Goal: Information Seeking & Learning: Learn about a topic

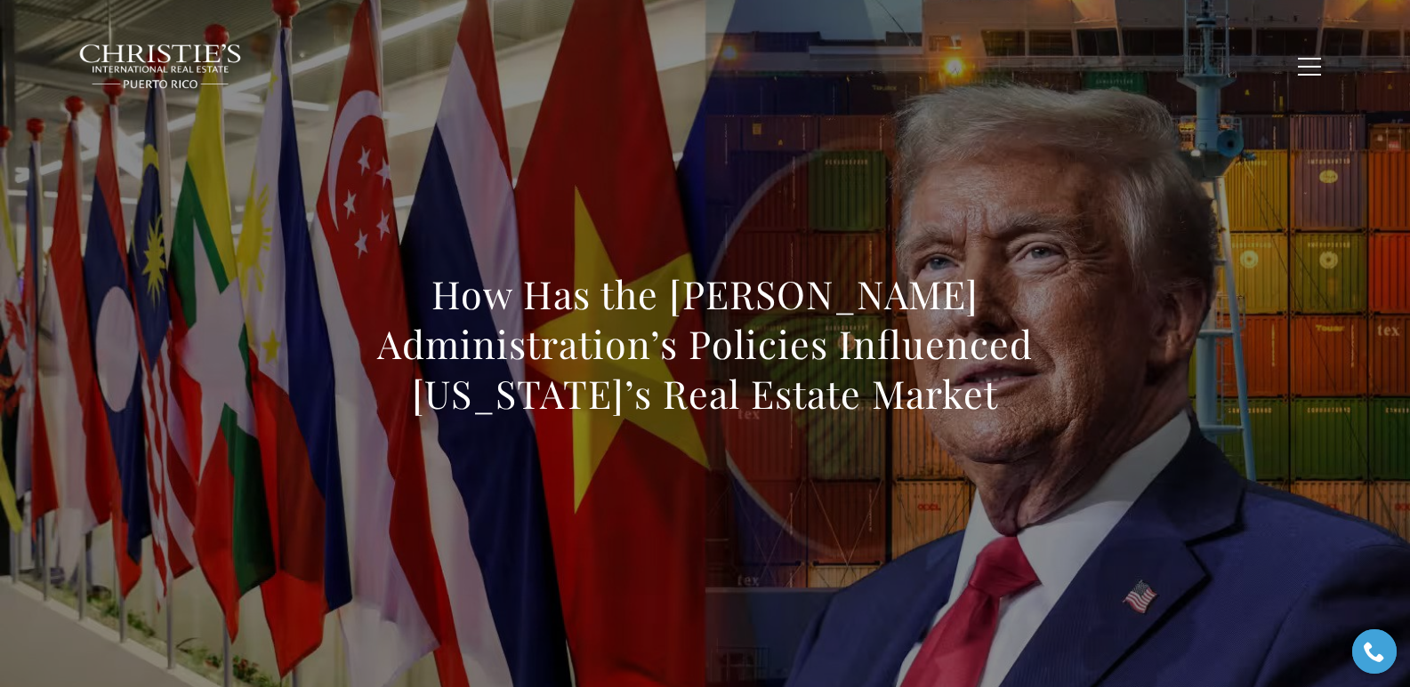
click at [1151, 63] on span "Blogs" at bounding box center [1145, 65] width 44 height 15
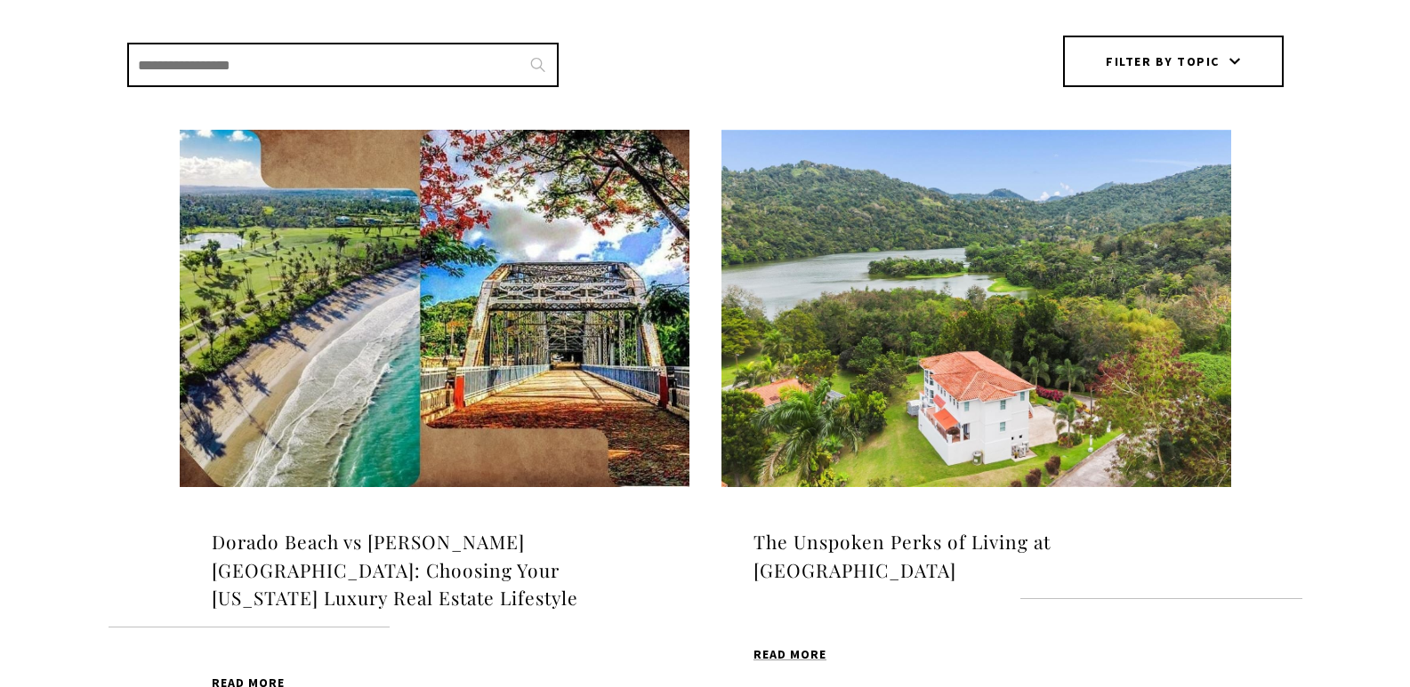
click at [548, 255] on img at bounding box center [435, 308] width 510 height 357
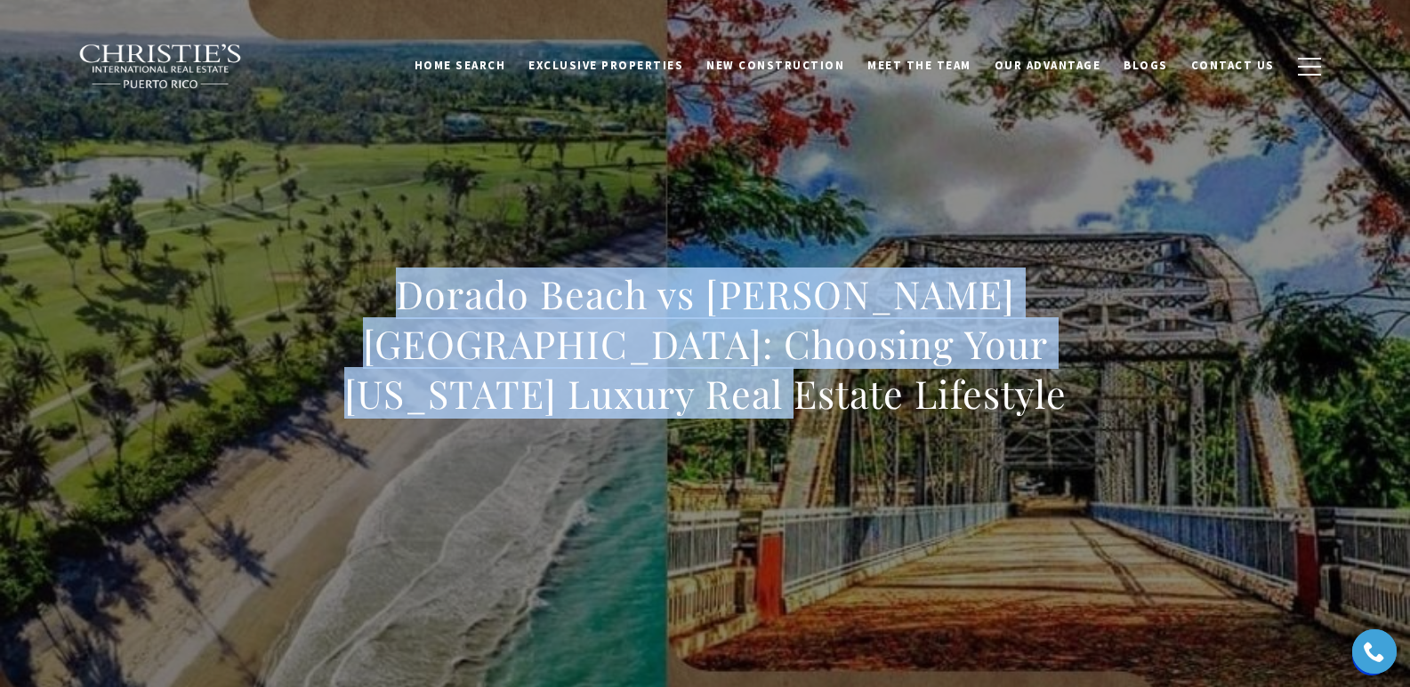
drag, startPoint x: 311, startPoint y: 278, endPoint x: 815, endPoint y: 416, distance: 521.9
click at [815, 416] on div "Dorado Beach vs [PERSON_NAME][GEOGRAPHIC_DATA]: Choosing Your [US_STATE] Luxury…" at bounding box center [705, 356] width 1245 height 534
copy h1 "Dorado Beach vs [PERSON_NAME][GEOGRAPHIC_DATA]: Choosing Your [US_STATE] Luxury…"
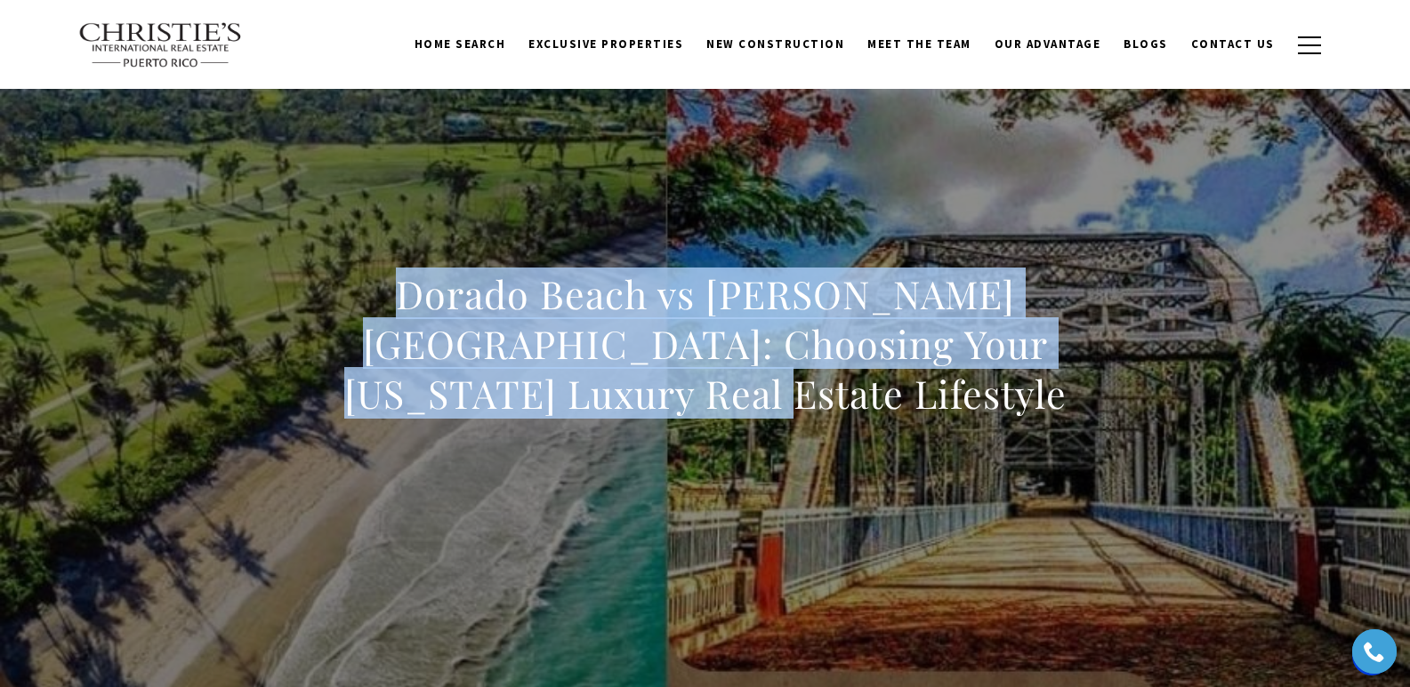
scroll to position [1203, 0]
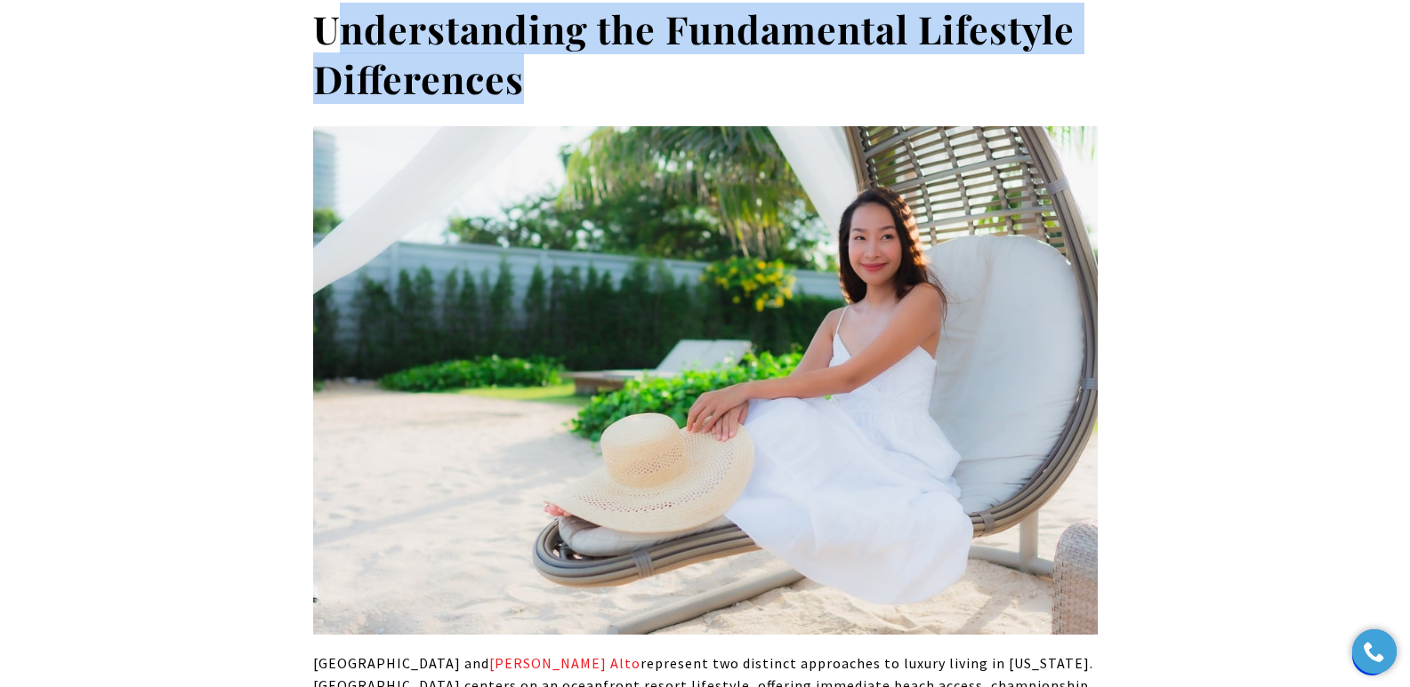
drag, startPoint x: 328, startPoint y: 29, endPoint x: 526, endPoint y: 76, distance: 203.8
click at [526, 76] on h2 "Understanding the Fundamental Lifestyle Differences" at bounding box center [705, 54] width 784 height 100
click at [578, 89] on h2 "Understanding the Fundamental Lifestyle Differences" at bounding box center [705, 54] width 784 height 100
drag, startPoint x: 578, startPoint y: 90, endPoint x: 306, endPoint y: 36, distance: 277.5
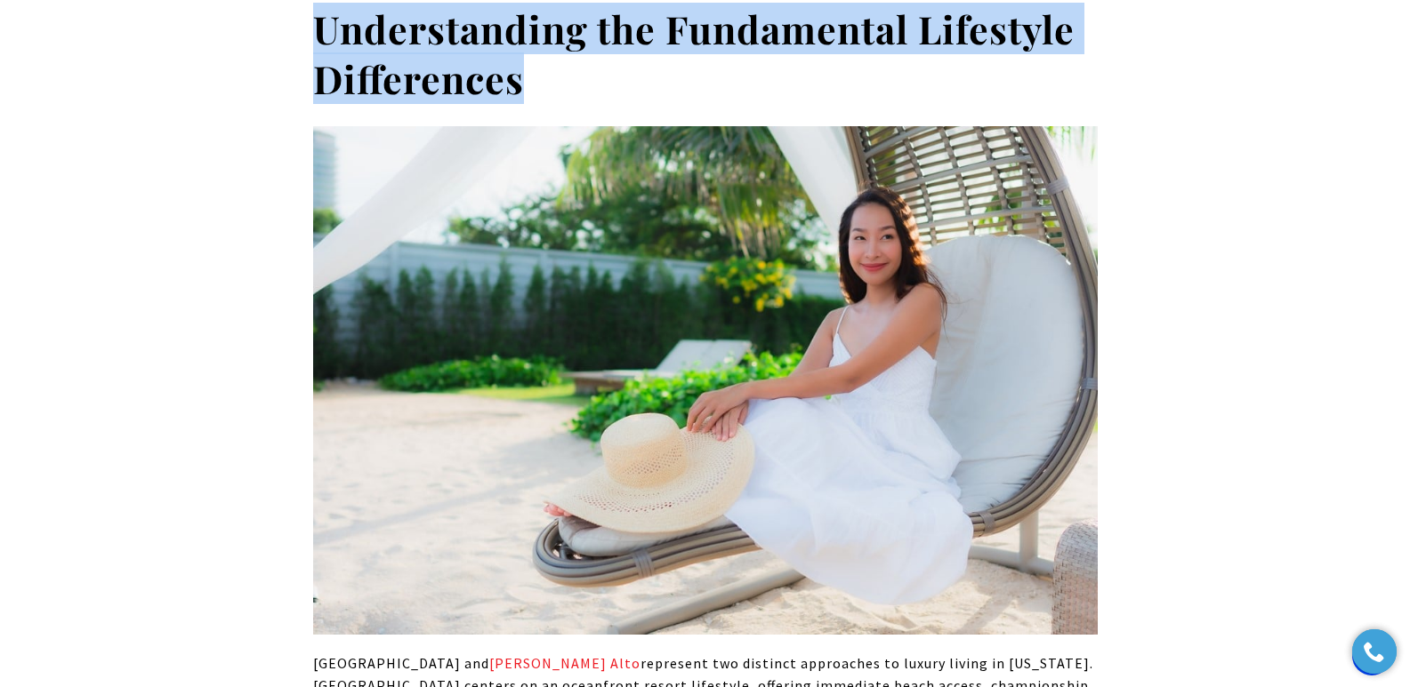
copy strong "Understanding the Fundamental Lifestyle Differences"
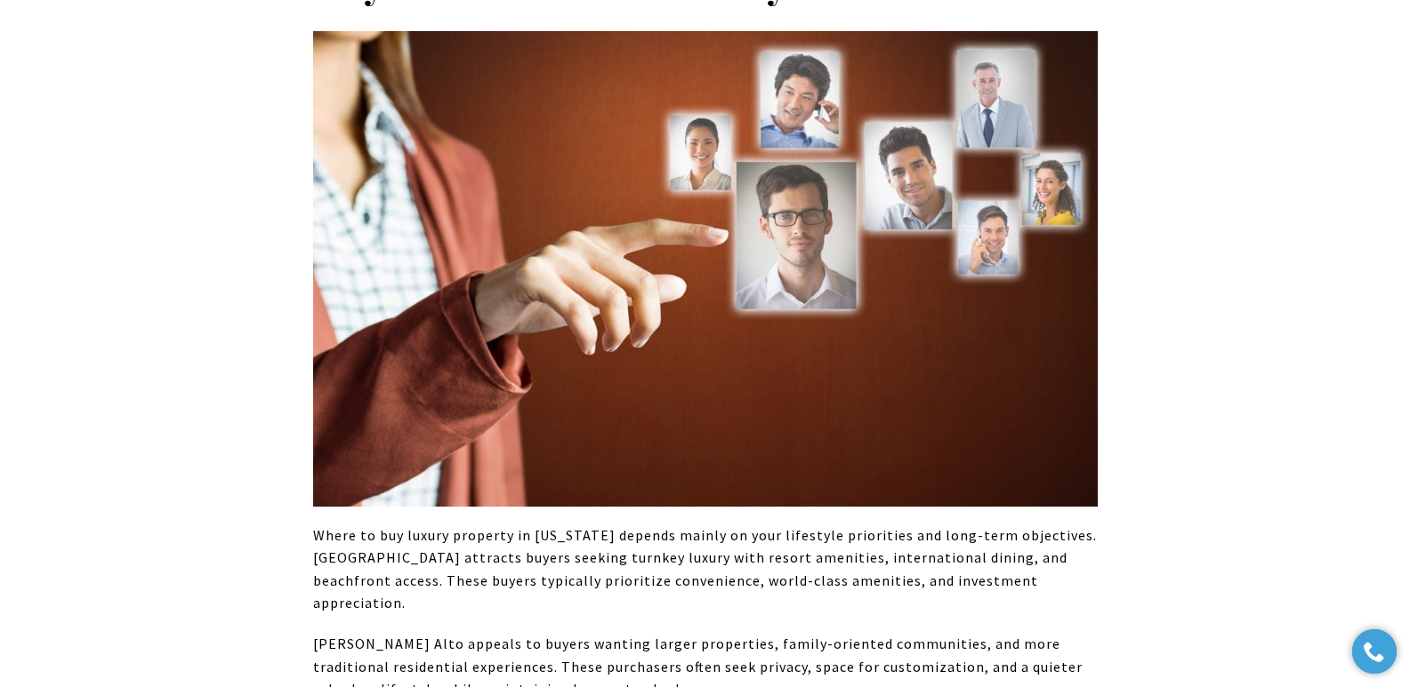
scroll to position [6015, 0]
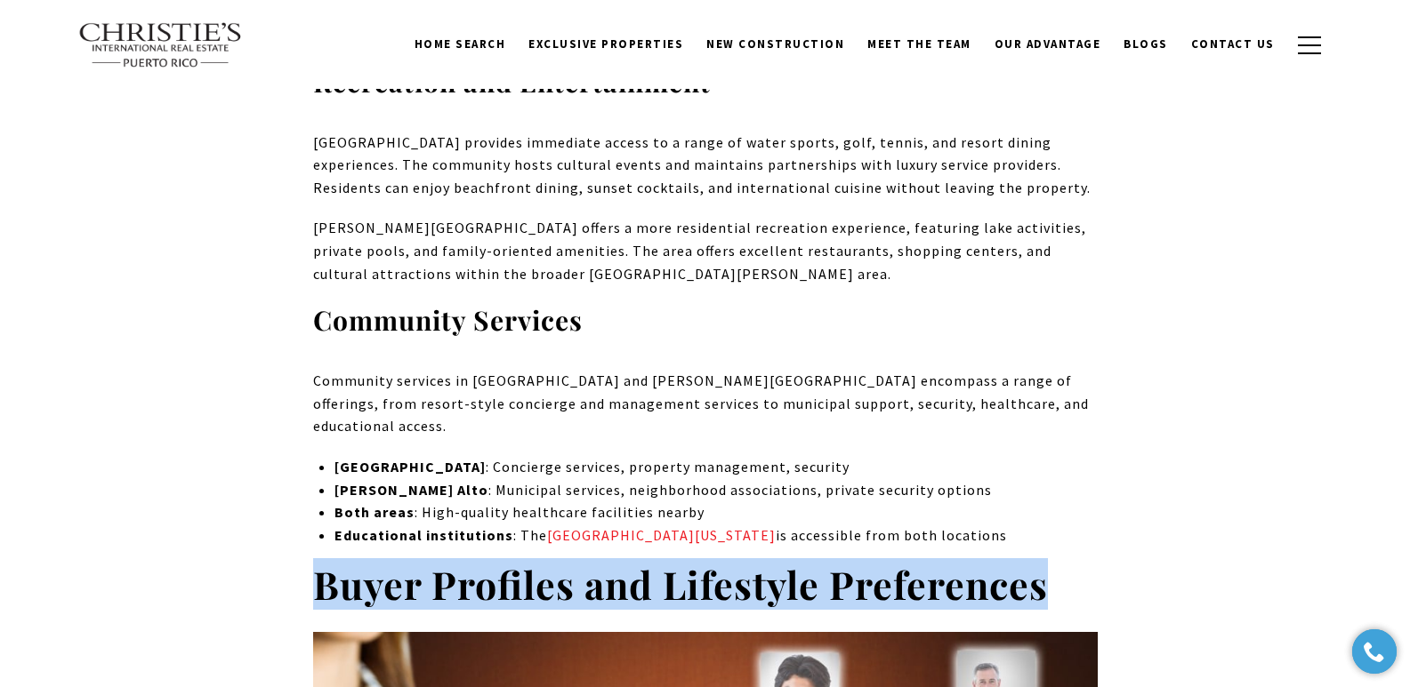
drag, startPoint x: 309, startPoint y: 327, endPoint x: 1065, endPoint y: 335, distance: 756.8
copy strong "Buyer Profiles and Lifestyle Preferences"
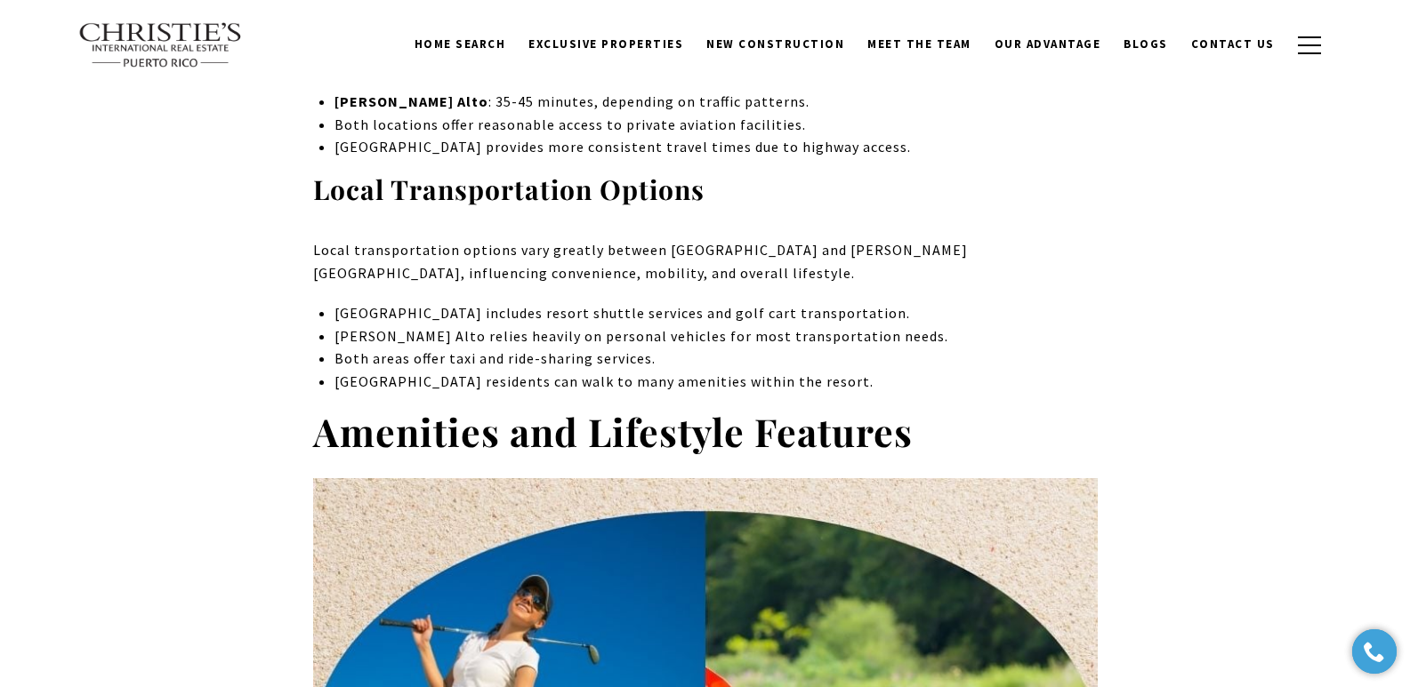
scroll to position [4845, 0]
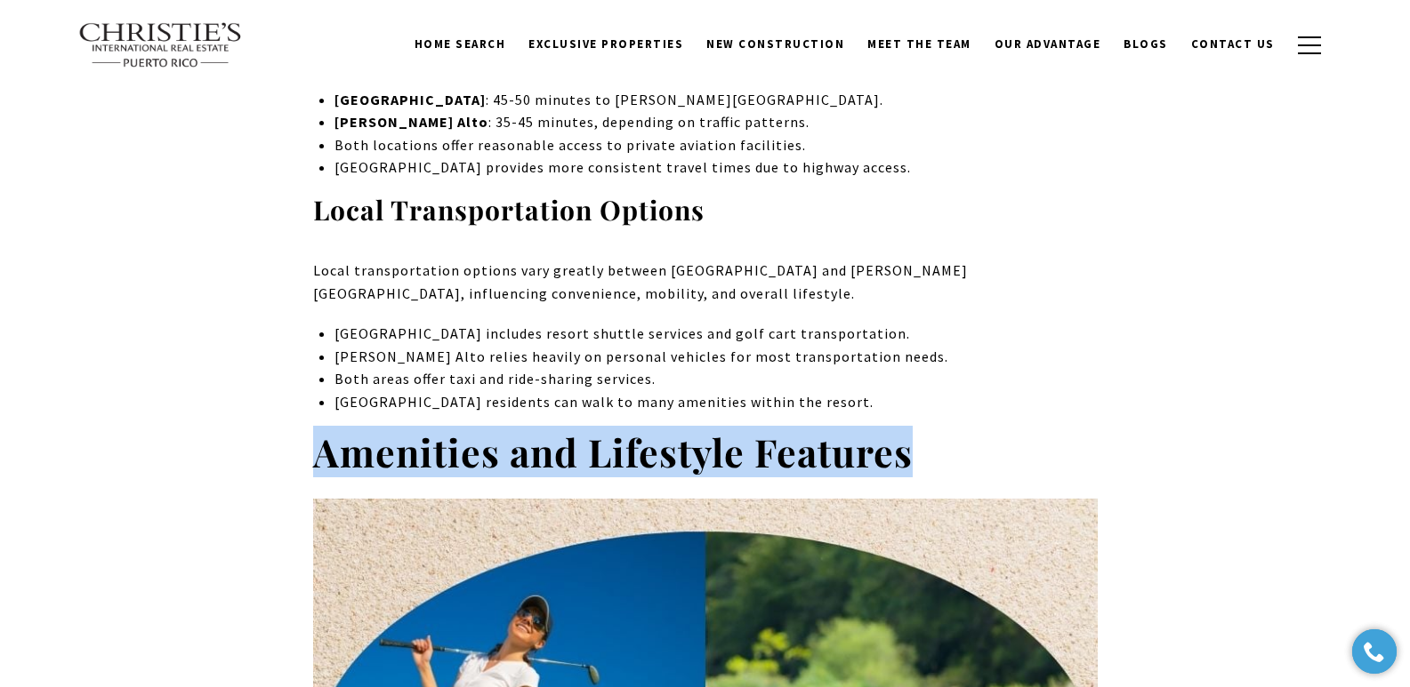
drag, startPoint x: 312, startPoint y: 235, endPoint x: 912, endPoint y: 239, distance: 599.4
click at [912, 428] on h2 "Amenities and Lifestyle Features" at bounding box center [705, 453] width 784 height 50
copy strong "Amenities and Lifestyle Features"
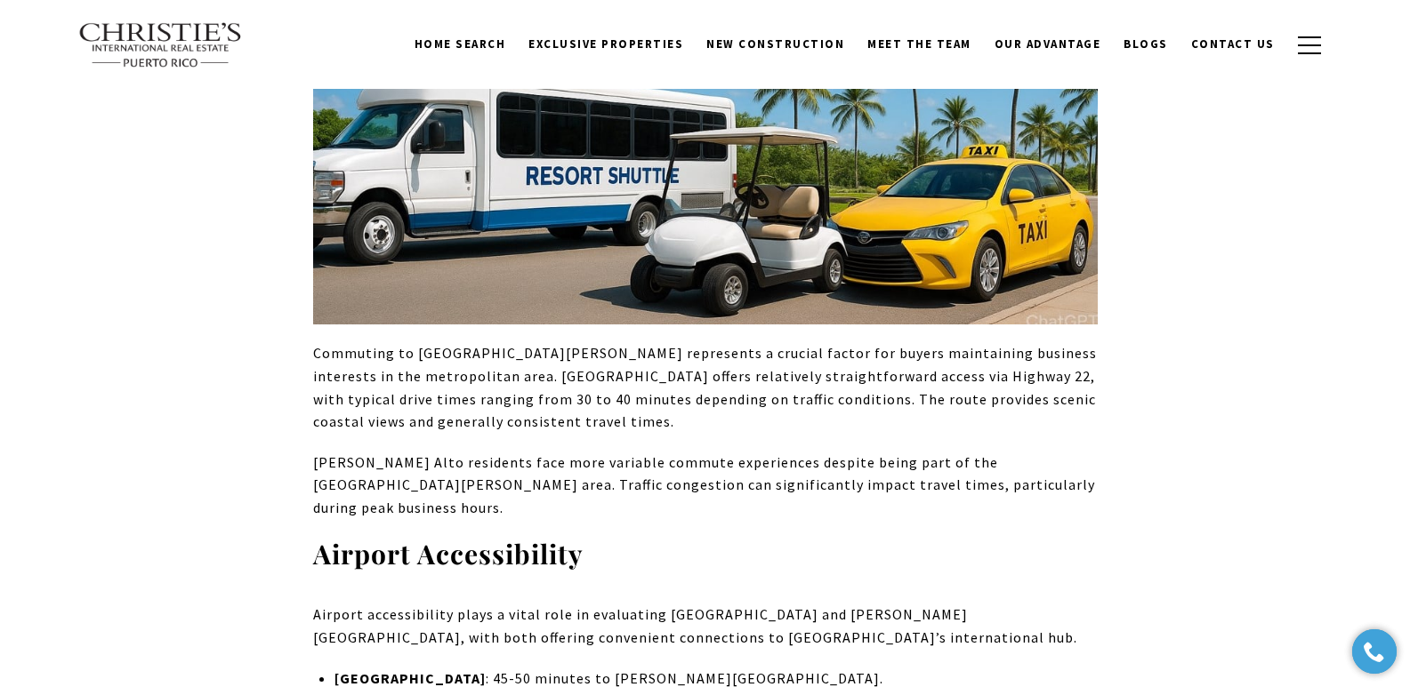
scroll to position [3642, 0]
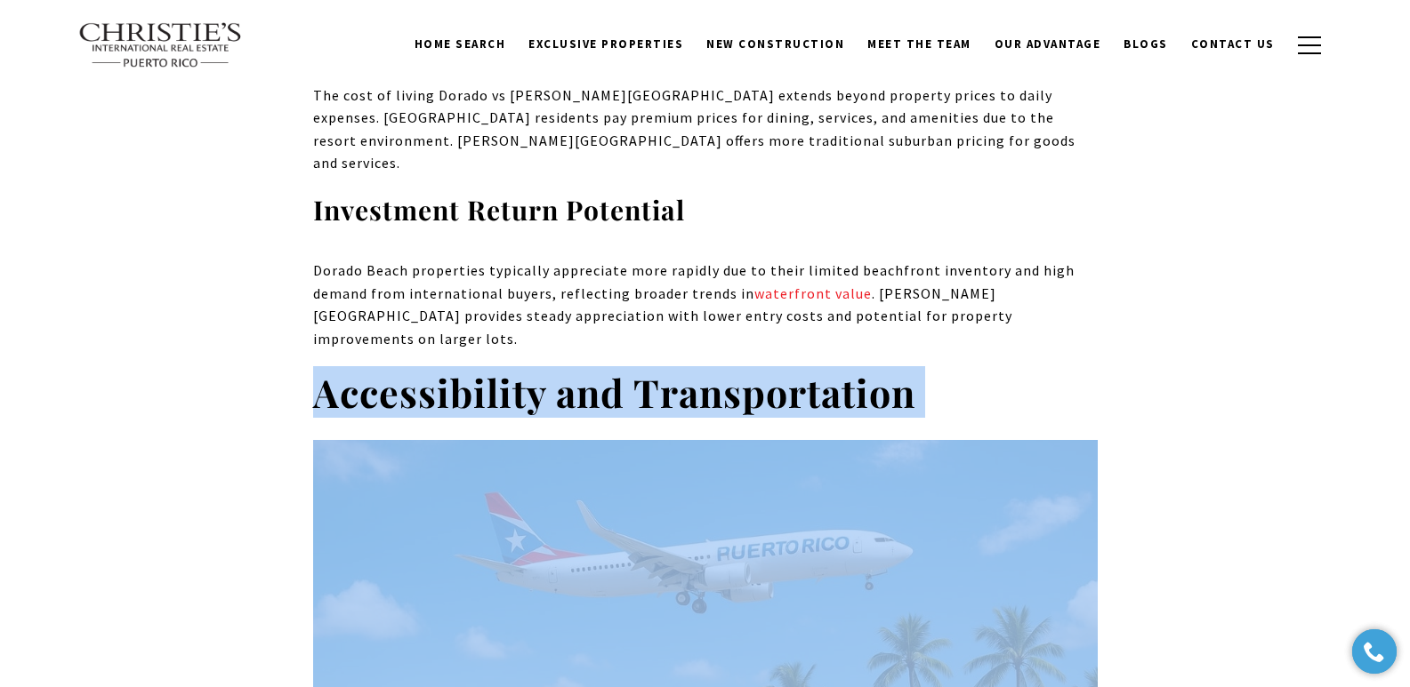
drag, startPoint x: 318, startPoint y: 191, endPoint x: 951, endPoint y: 223, distance: 633.1
copy div "Accessibility and Transportation"
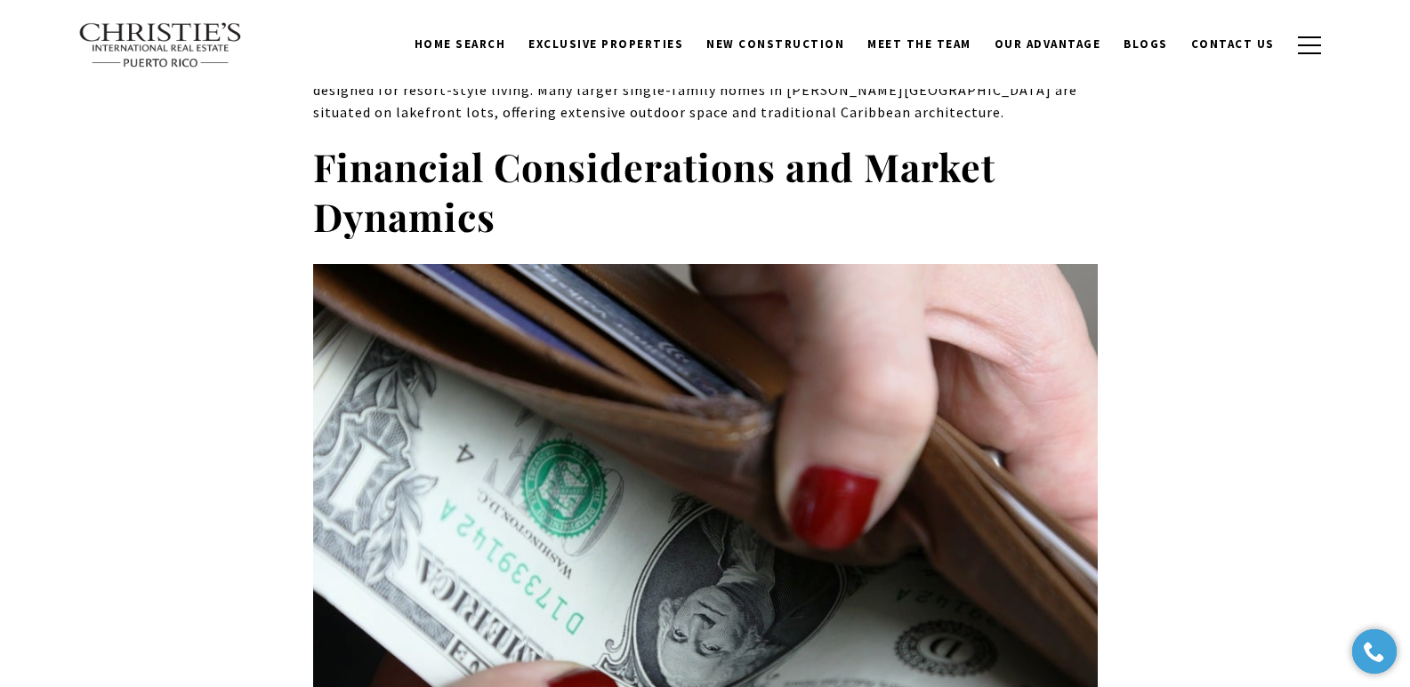
scroll to position [1837, 0]
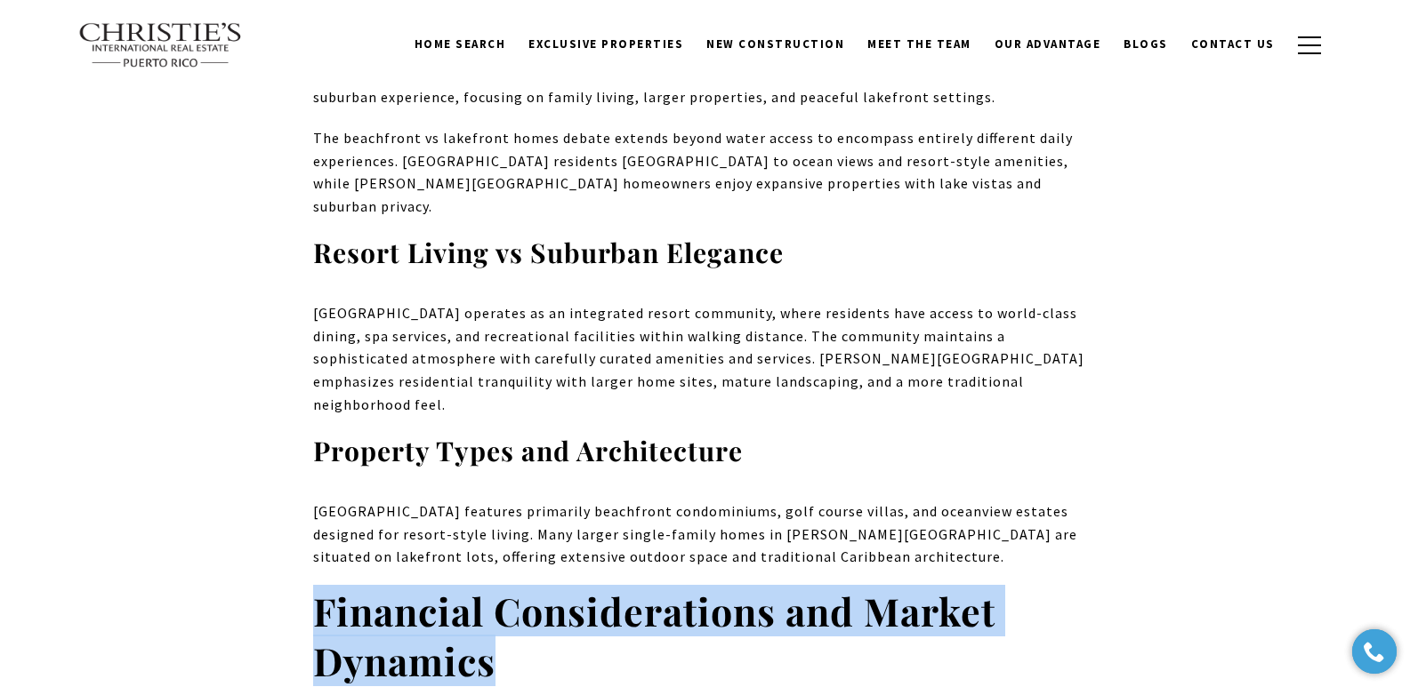
drag, startPoint x: 318, startPoint y: 563, endPoint x: 506, endPoint y: 613, distance: 194.1
click at [506, 613] on h2 "Financial Considerations and Market Dynamics" at bounding box center [705, 637] width 784 height 100
copy strong "Financial Considerations and Market Dynamics"
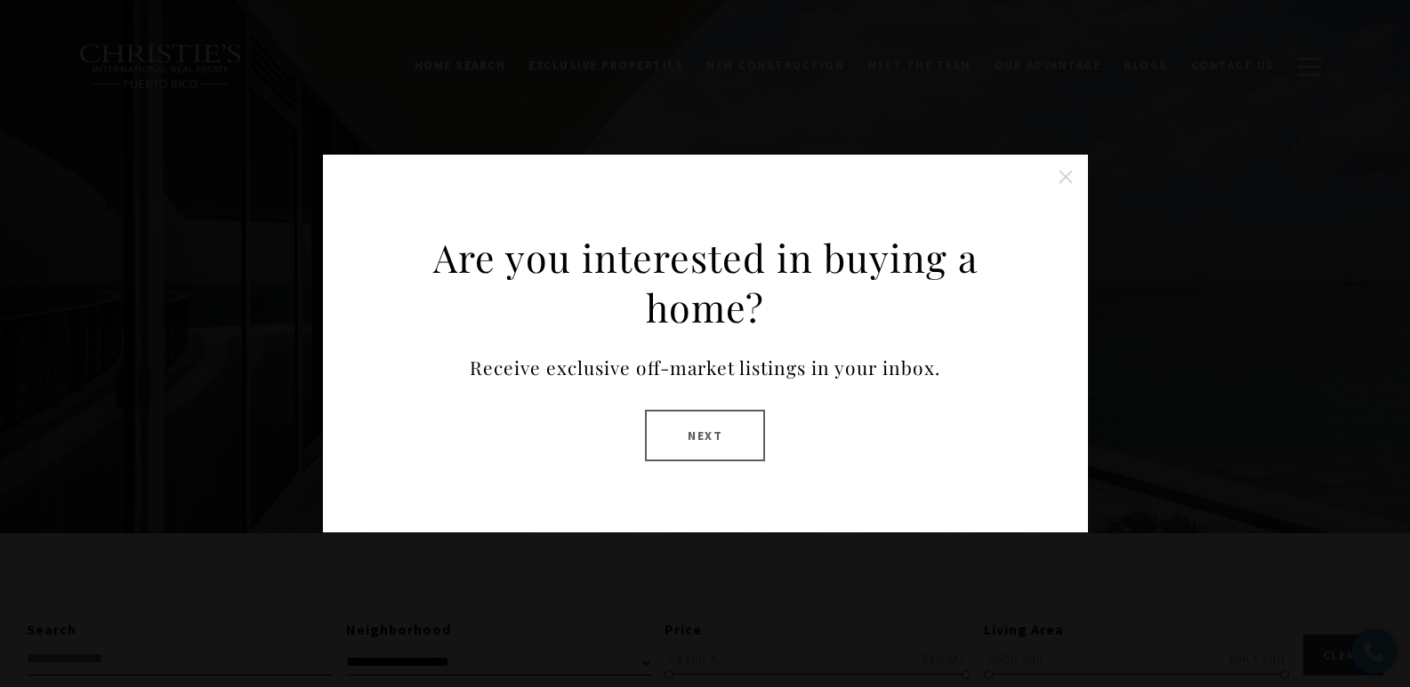
click at [1071, 173] on button at bounding box center [1066, 177] width 36 height 36
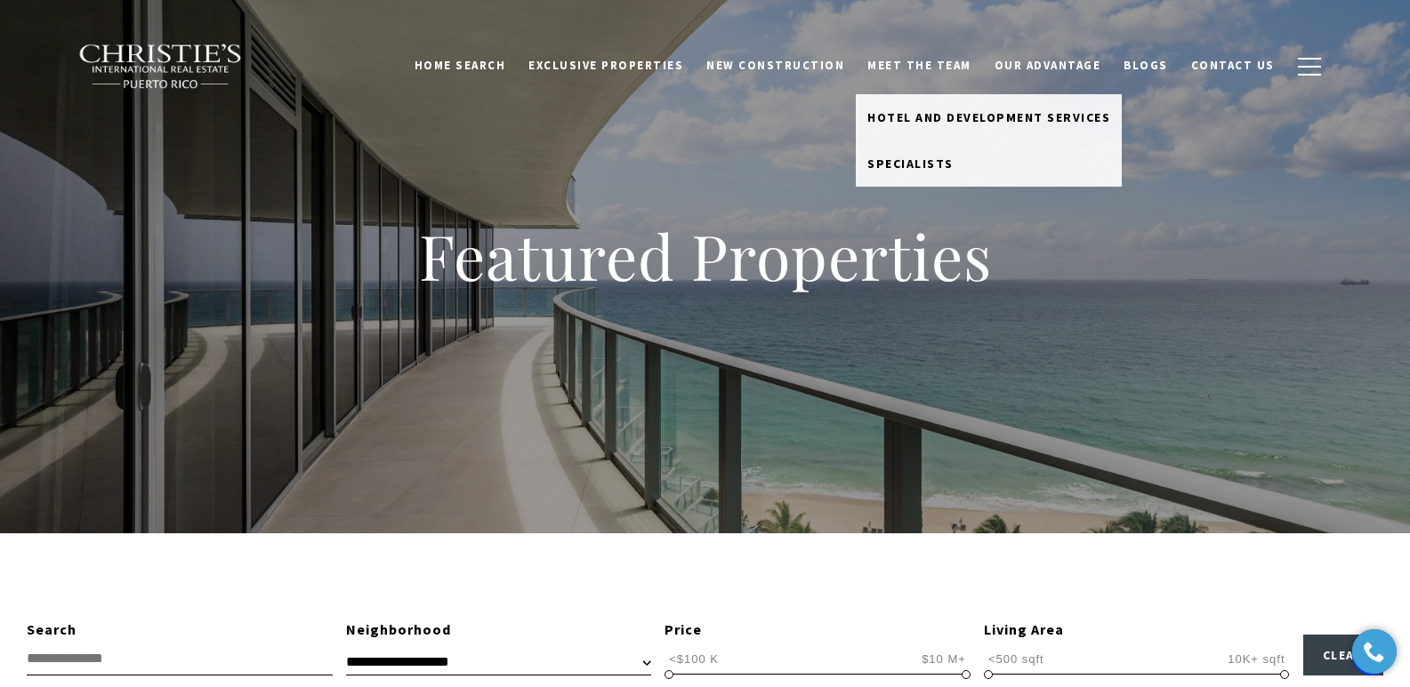
click at [945, 61] on link "Meet the Team" at bounding box center [919, 66] width 127 height 34
drag, startPoint x: 936, startPoint y: 58, endPoint x: 912, endPoint y: 166, distance: 111.1
click at [912, 166] on span "Specialists" at bounding box center [910, 164] width 86 height 16
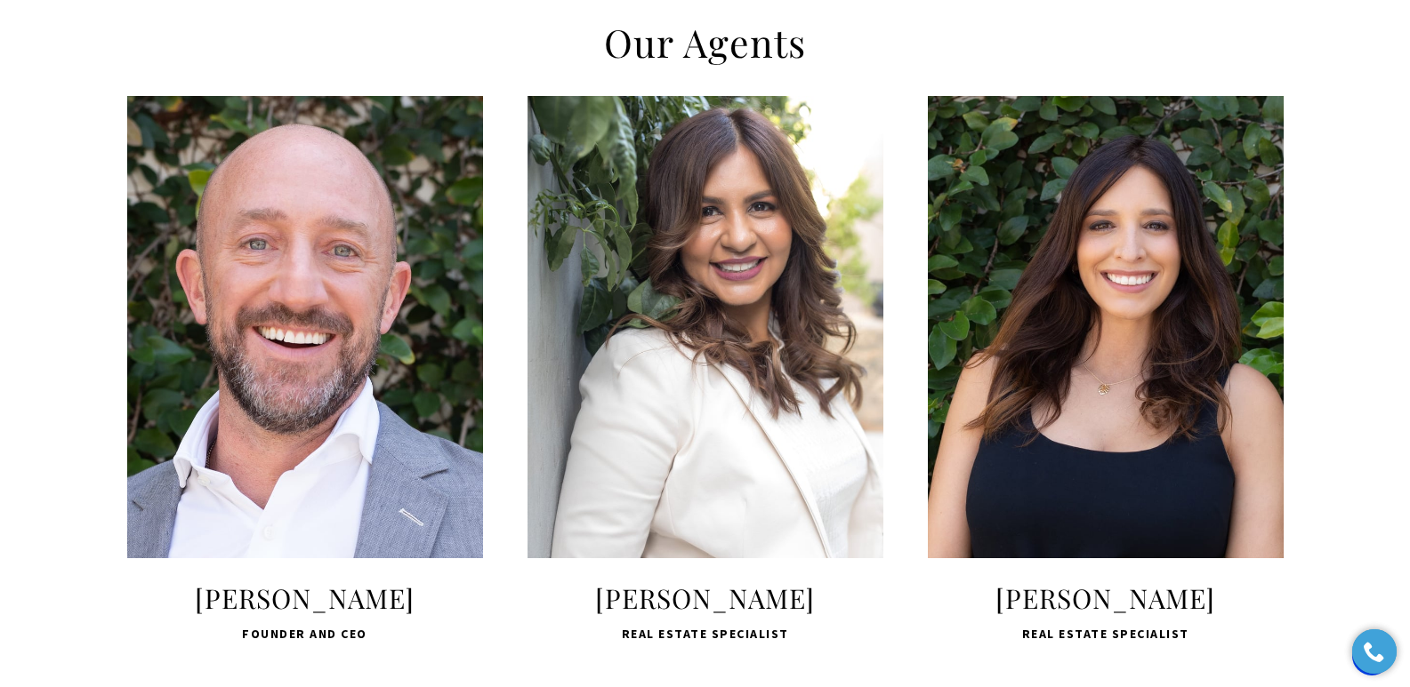
drag, startPoint x: 886, startPoint y: 595, endPoint x: 542, endPoint y: 597, distance: 344.2
click at [542, 597] on div "LEARN MORE Smitha Ramchandani Real Estate Specialist" at bounding box center [705, 370] width 400 height 549
copy span "Smitha Ramchandani"
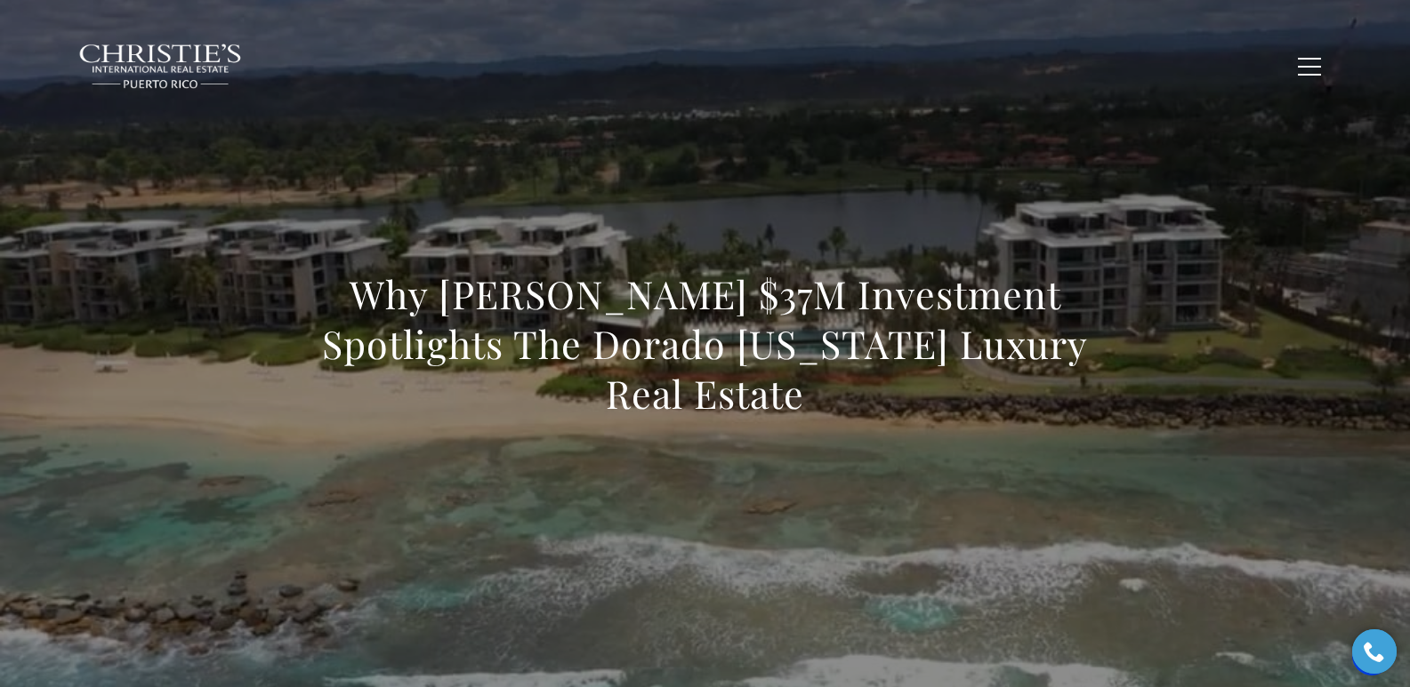
click at [652, 484] on div "Why Glen Scheinberg’s $37M Investment Spotlights The Dorado Puerto Rico Luxury …" at bounding box center [705, 356] width 1245 height 534
drag, startPoint x: 512, startPoint y: 300, endPoint x: 899, endPoint y: 384, distance: 396.0
click at [899, 384] on h1 "Why Glen Scheinberg’s $37M Investment Spotlights The Dorado Puerto Rico Luxury …" at bounding box center [705, 343] width 784 height 149
copy h1 "Why Glen Scheinberg’s $37M Investment Spotlights The Dorado Puerto Rico Luxury …"
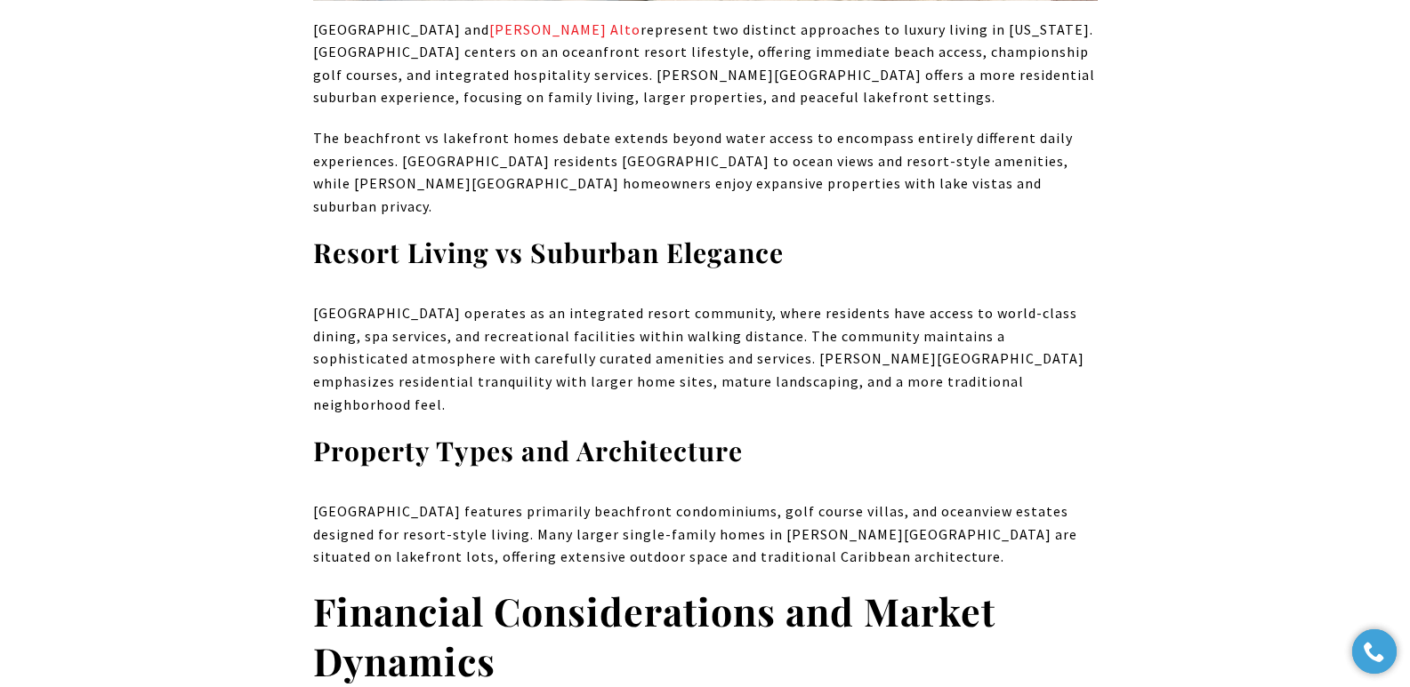
scroll to position [1837, 0]
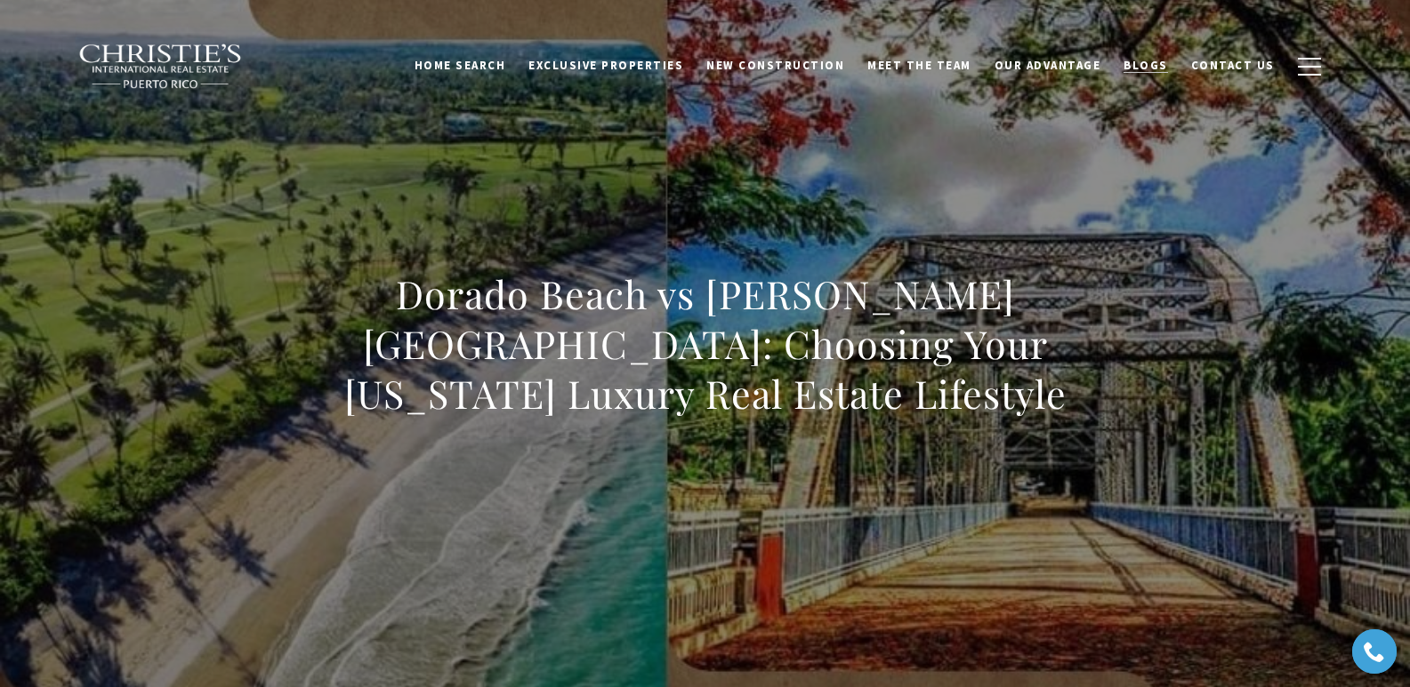
click at [1155, 67] on span "Blogs" at bounding box center [1145, 65] width 44 height 15
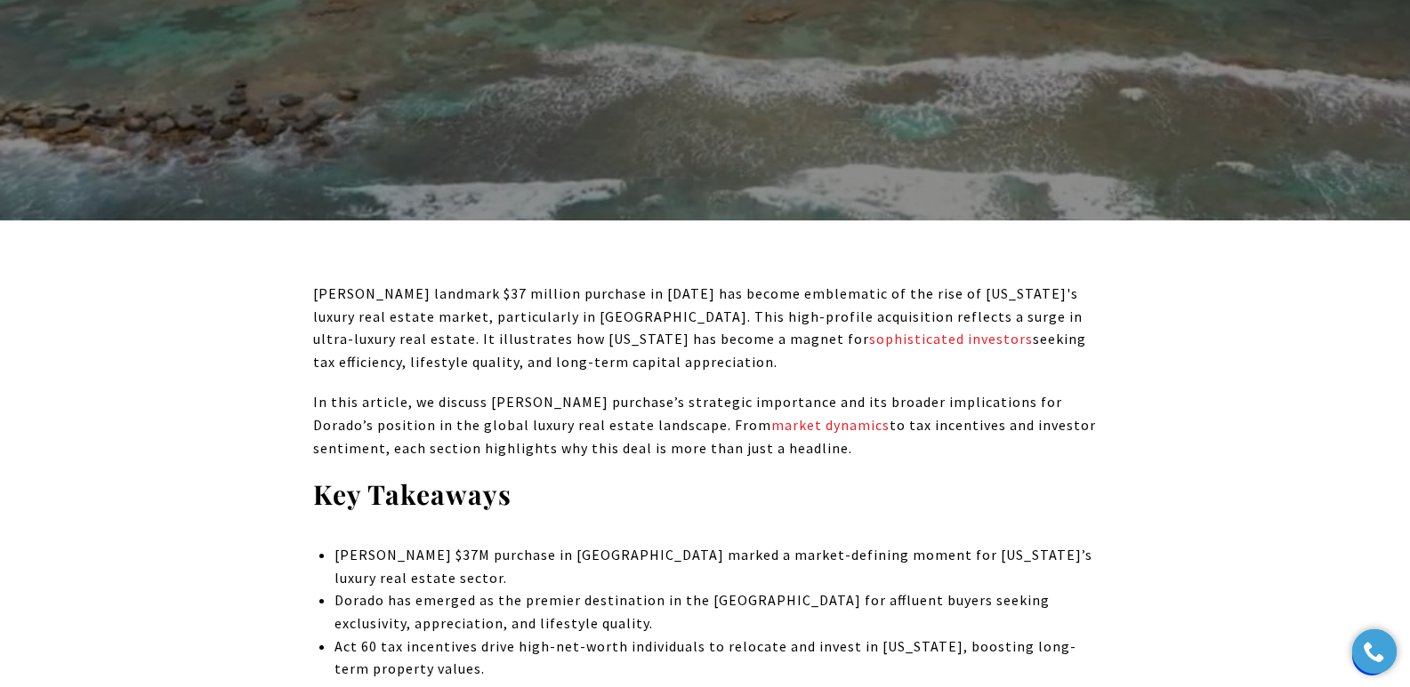
scroll to position [510, 0]
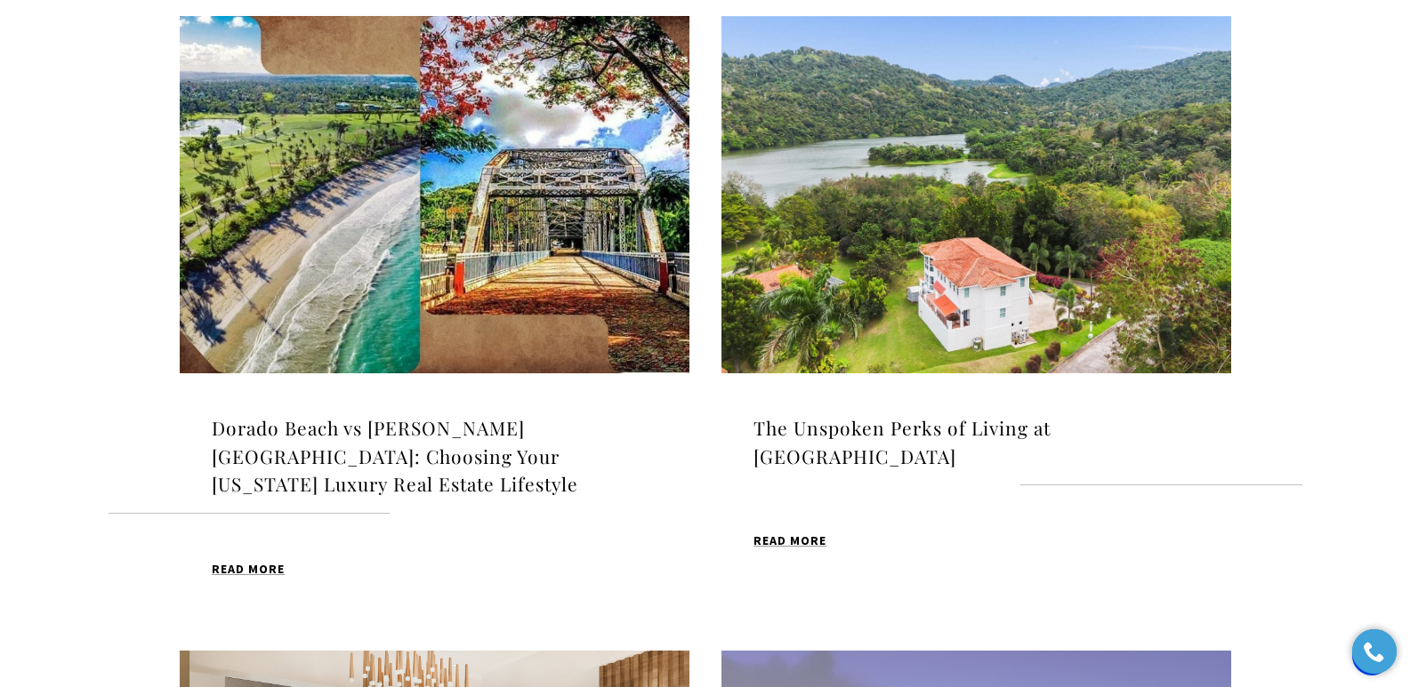
click at [824, 429] on h4 "The Unspoken Perks of Living at [GEOGRAPHIC_DATA]" at bounding box center [976, 442] width 446 height 56
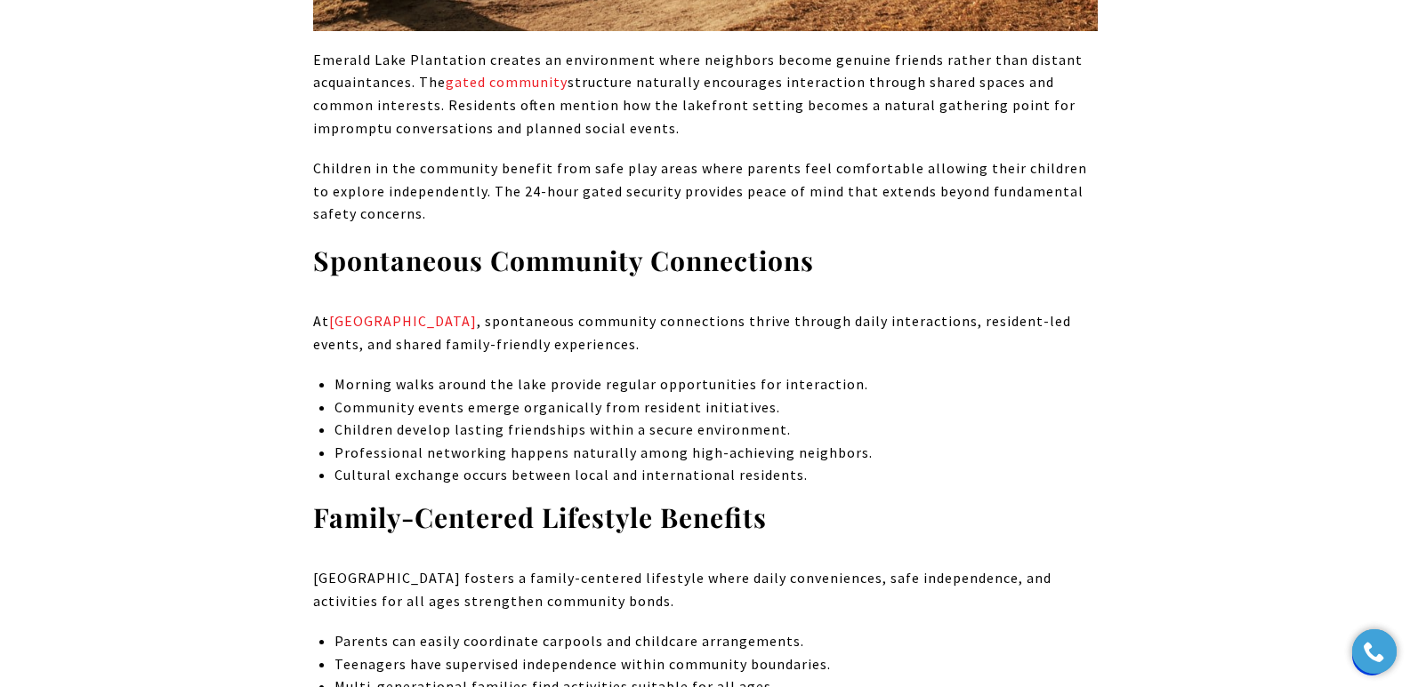
scroll to position [1828, 0]
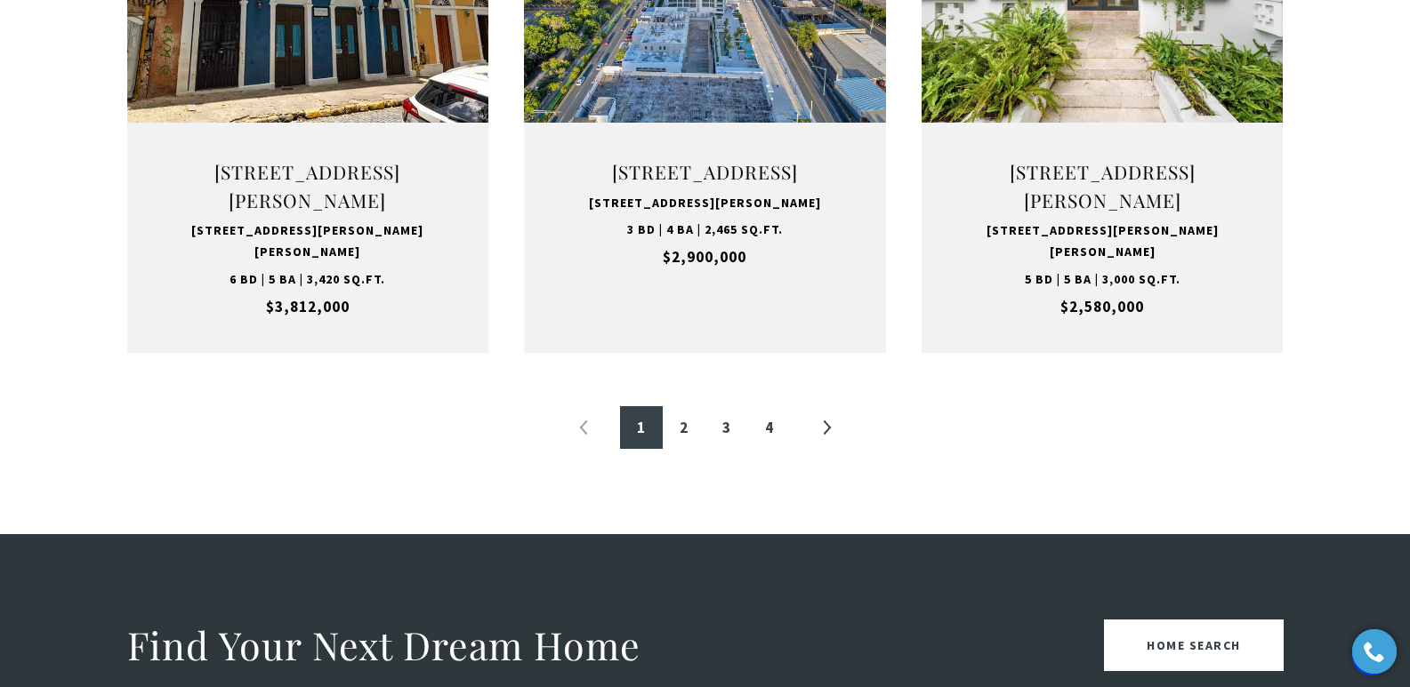
scroll to position [2406, 0]
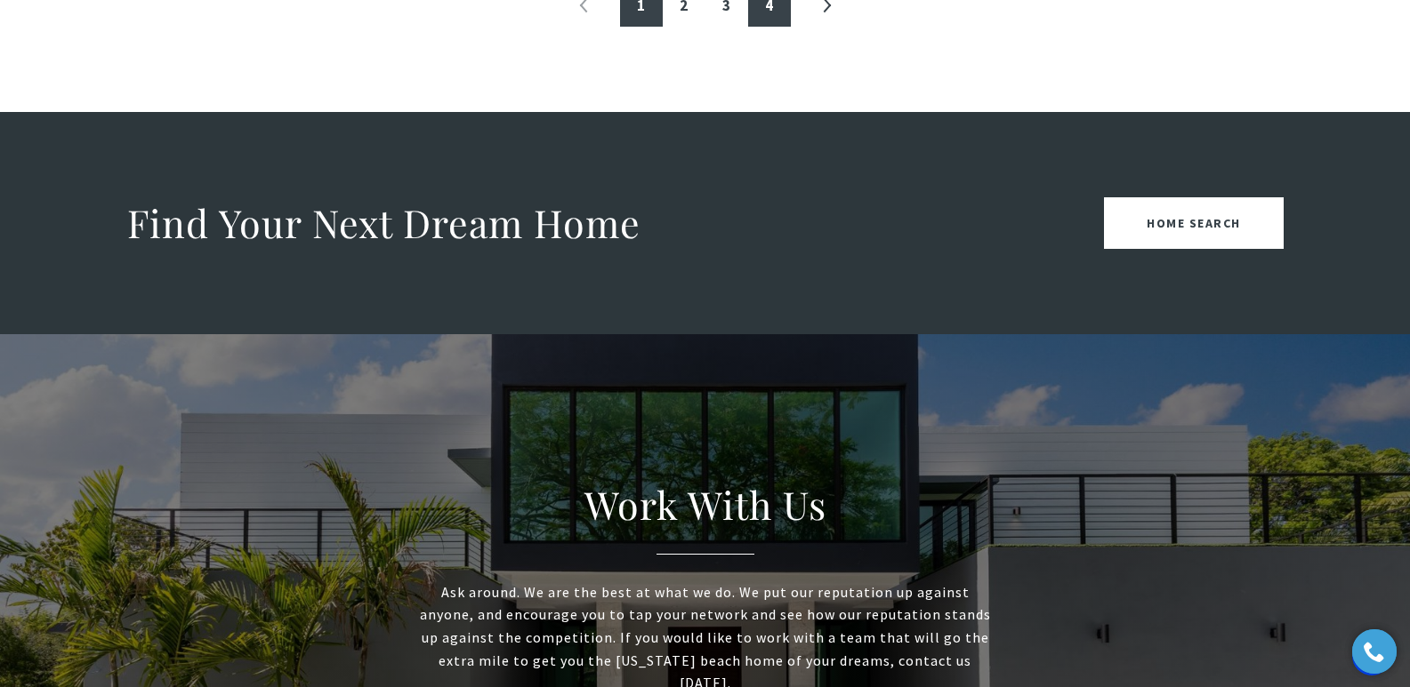
click at [774, 25] on link "4" at bounding box center [769, 5] width 43 height 43
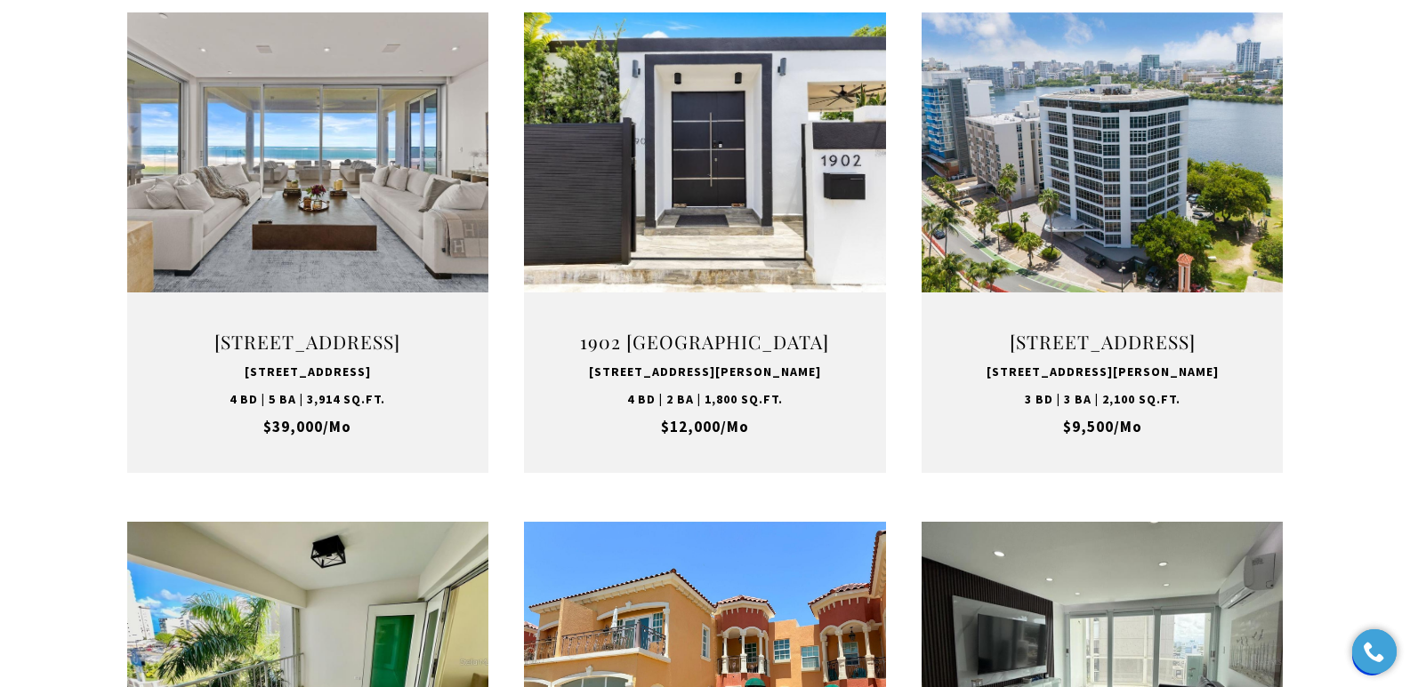
scroll to position [746, 0]
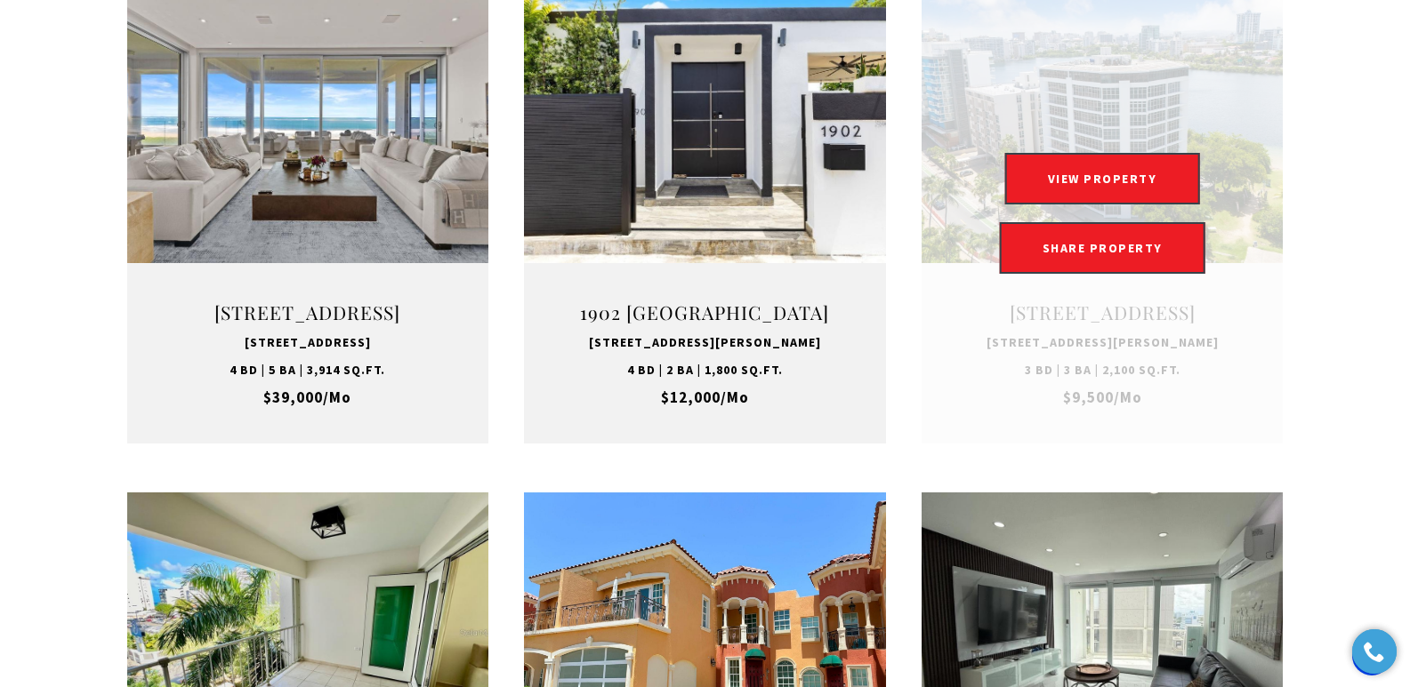
click at [1091, 317] on link at bounding box center [1102, 214] width 362 height 462
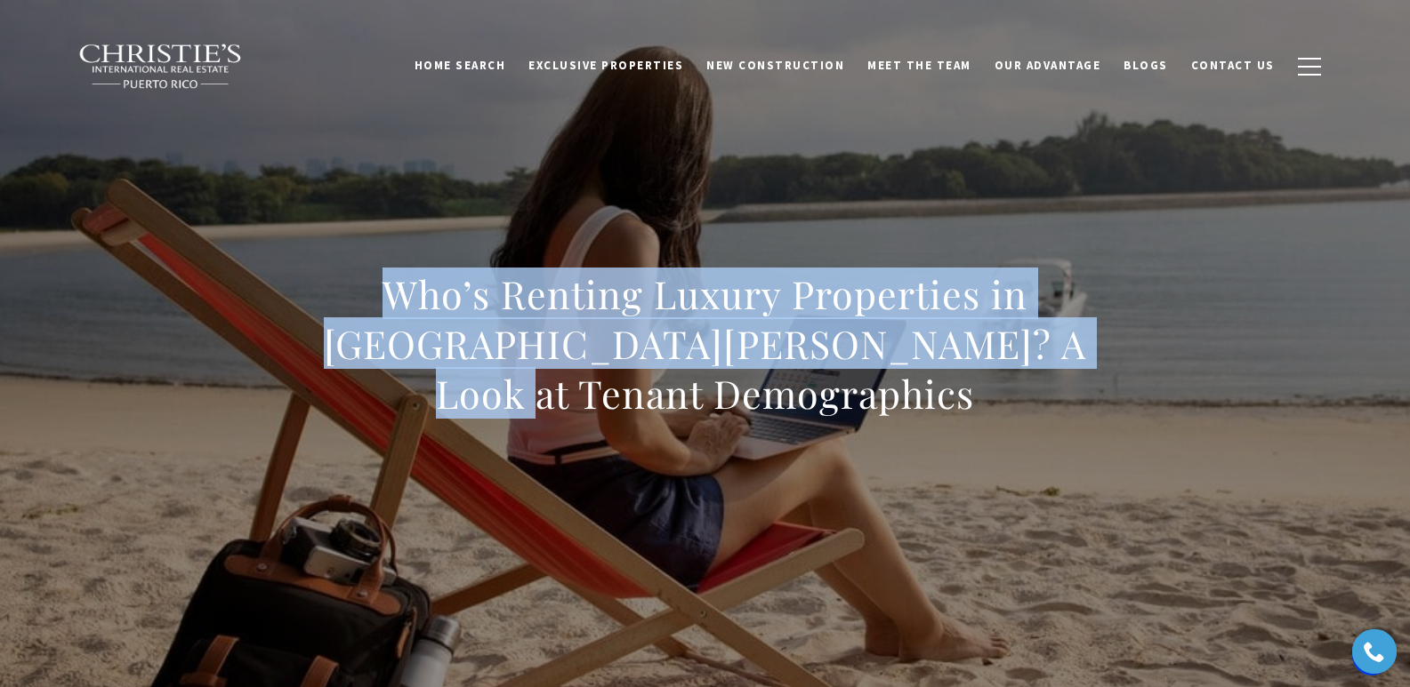
drag, startPoint x: 343, startPoint y: 302, endPoint x: 1195, endPoint y: 376, distance: 855.1
click at [1195, 376] on div "Who’s Renting Luxury Properties in San Juan? A Look at Tenant Demographics" at bounding box center [705, 356] width 1245 height 534
copy h1 "Who’s Renting Luxury Properties in San Juan? A Look at Tenant Demographics"
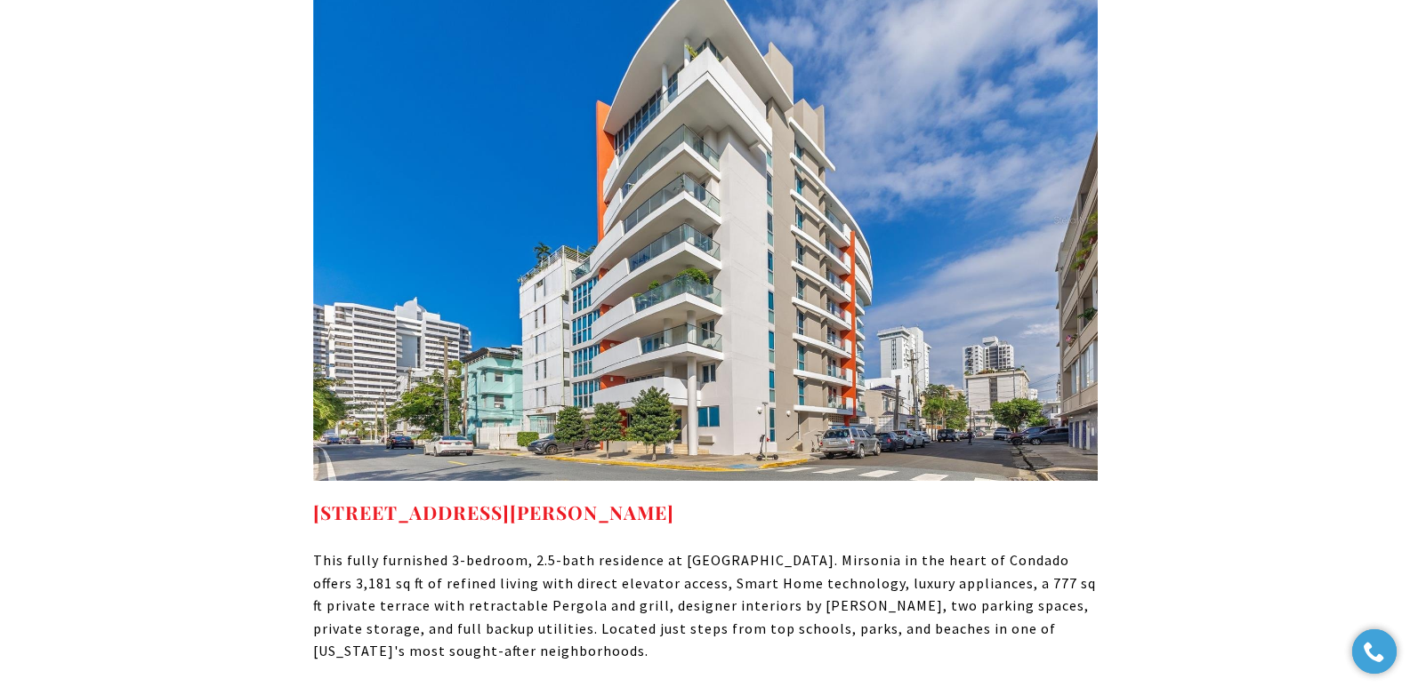
scroll to position [14368, 0]
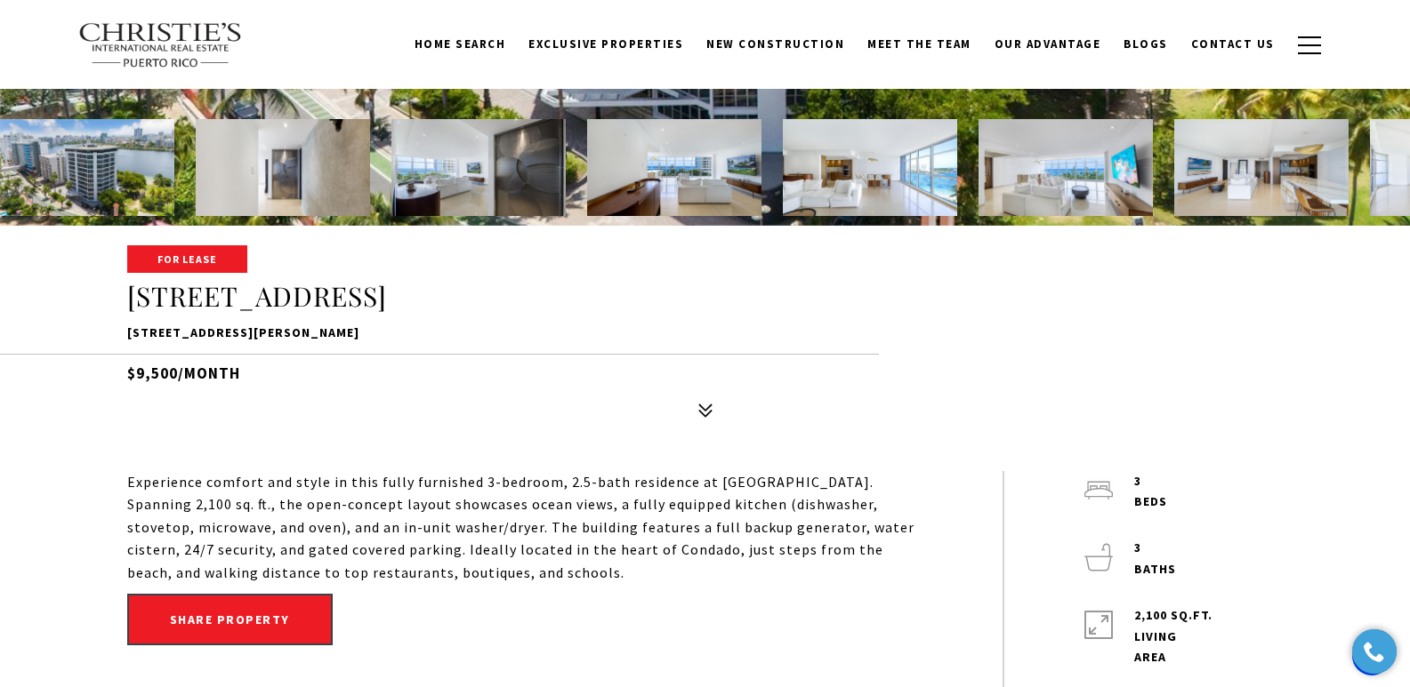
scroll to position [488, 0]
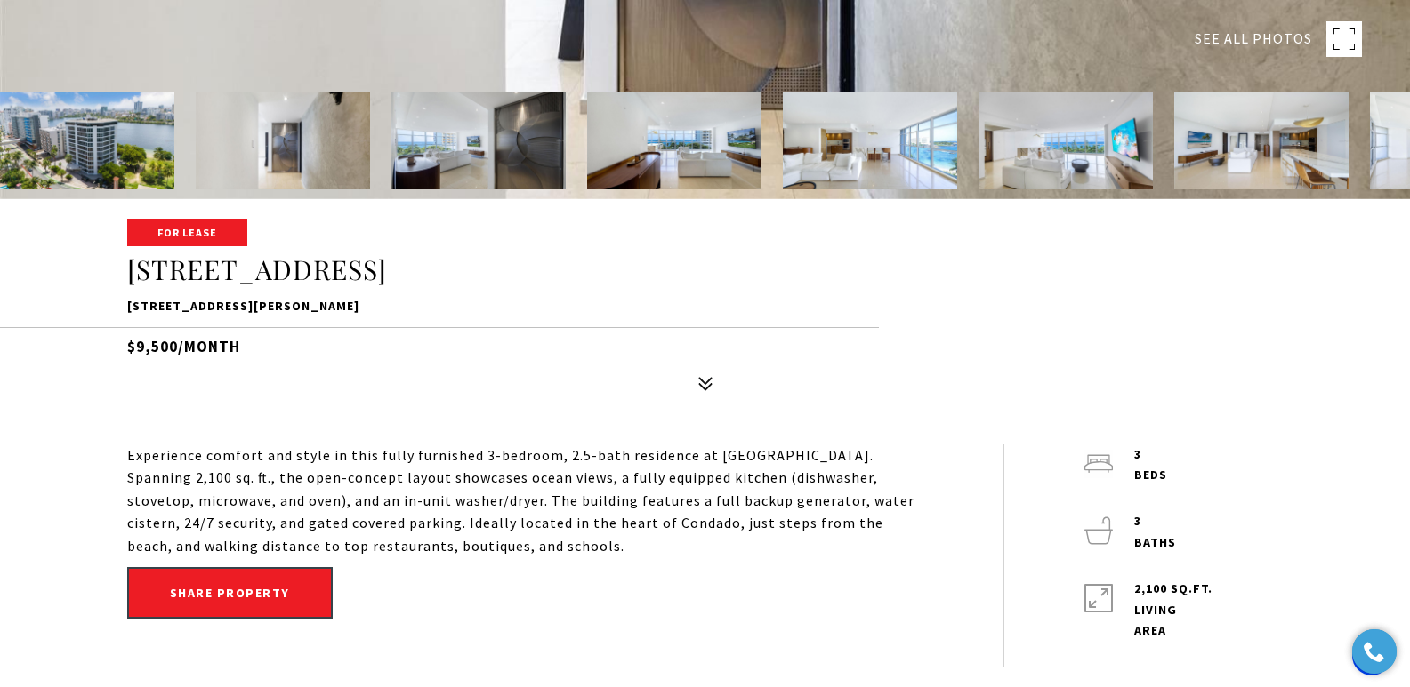
drag, startPoint x: 412, startPoint y: 304, endPoint x: 114, endPoint y: 304, distance: 297.9
click at [114, 304] on div "For Lease [STREET_ADDRESS][PERSON_NAME] $9,500/month" at bounding box center [705, 311] width 1245 height 180
copy p "[STREET_ADDRESS][PERSON_NAME]"
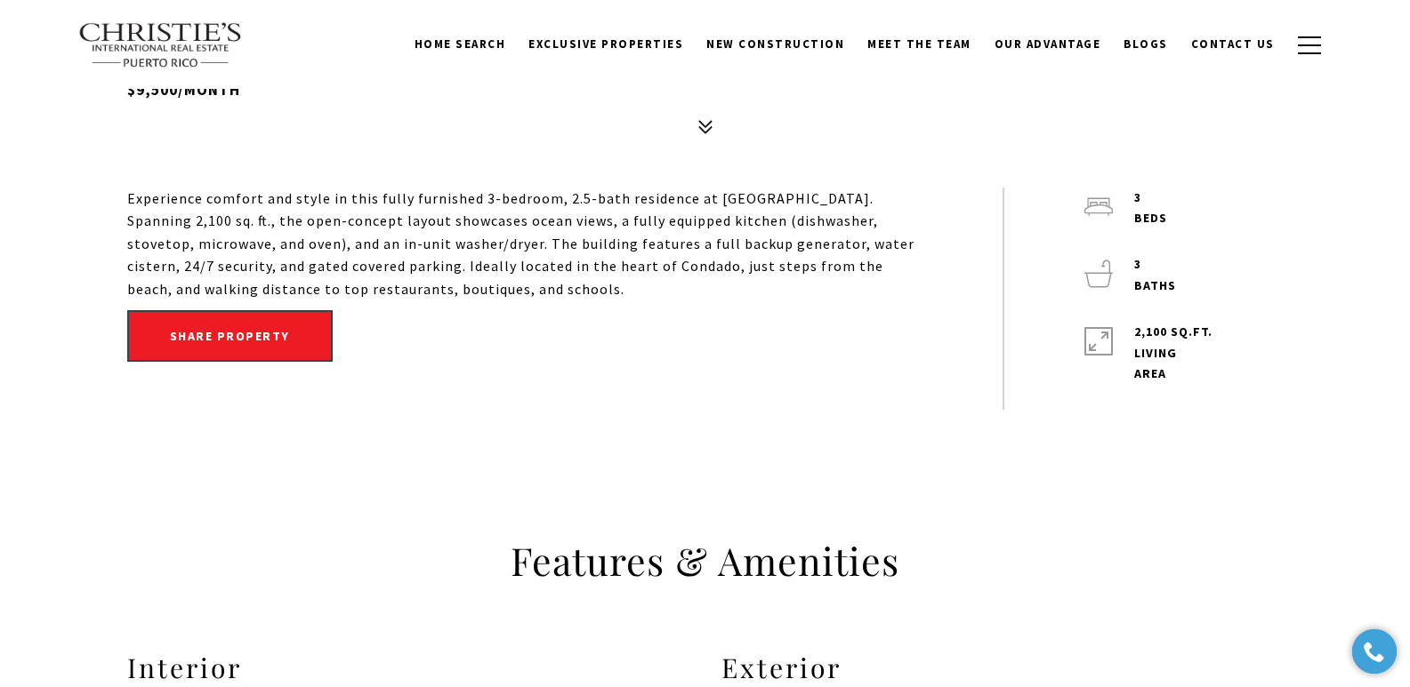
scroll to position [736, 0]
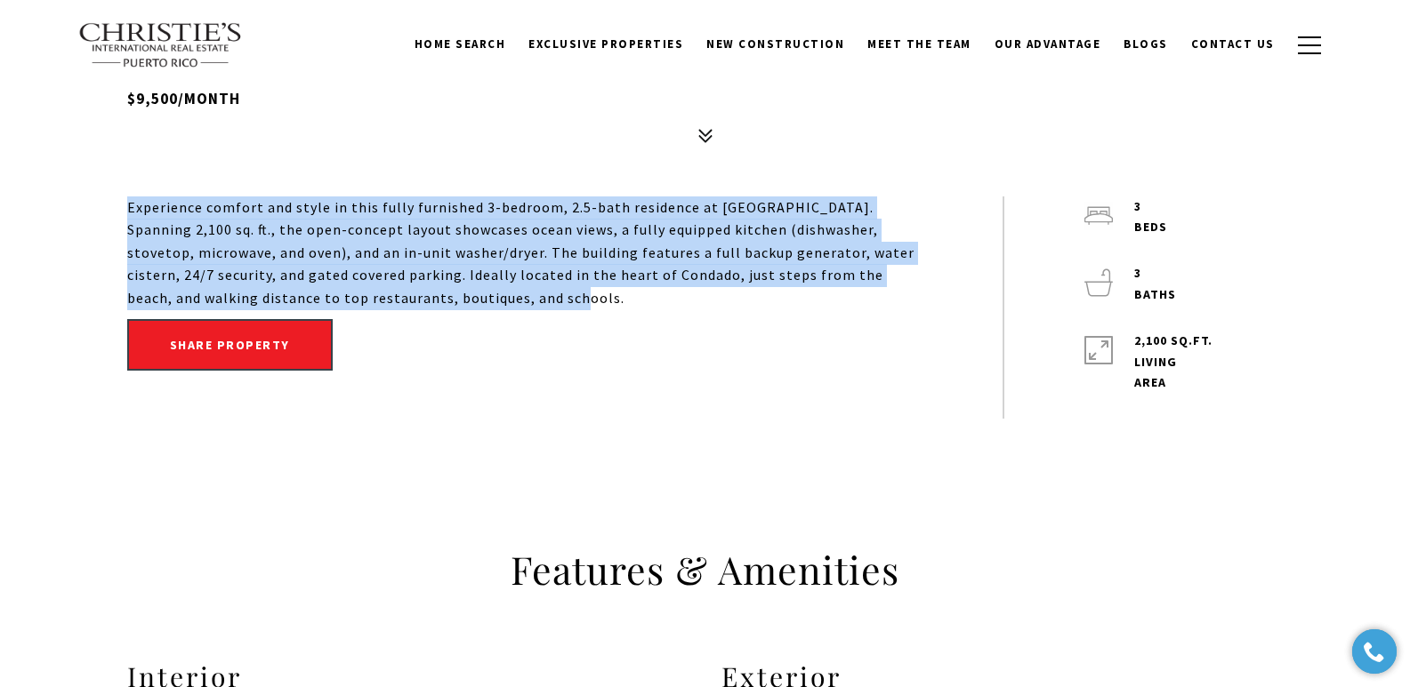
drag, startPoint x: 129, startPoint y: 209, endPoint x: 420, endPoint y: 301, distance: 304.9
click at [420, 301] on div "Experience comfort and style in this fully furnished 3-bedroom, 2.5-bath reside…" at bounding box center [524, 254] width 795 height 114
copy div "Experience comfort and style in this fully furnished 3-bedroom, 2.5-bath reside…"
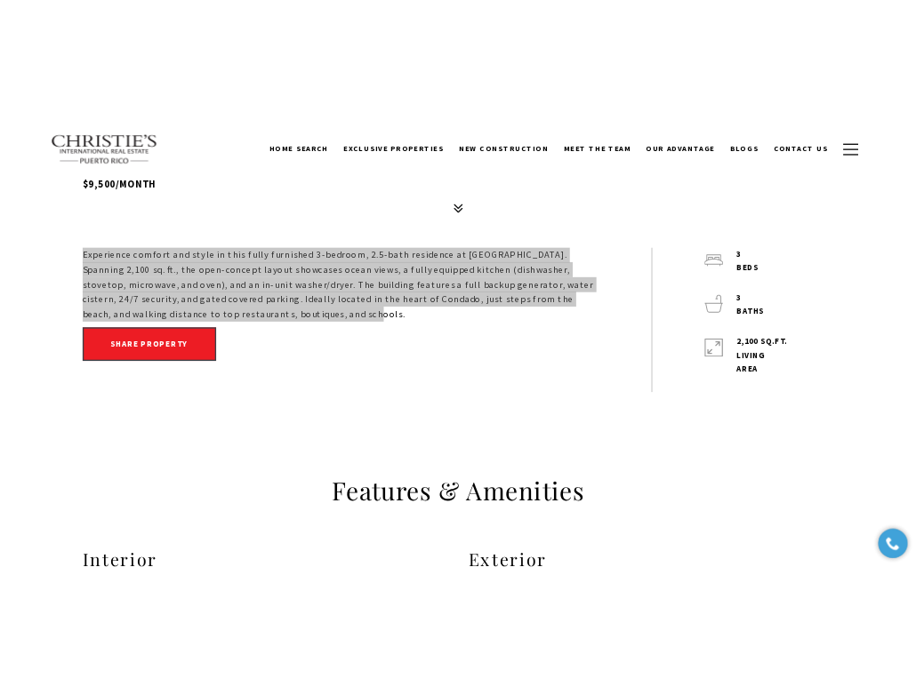
scroll to position [0, 0]
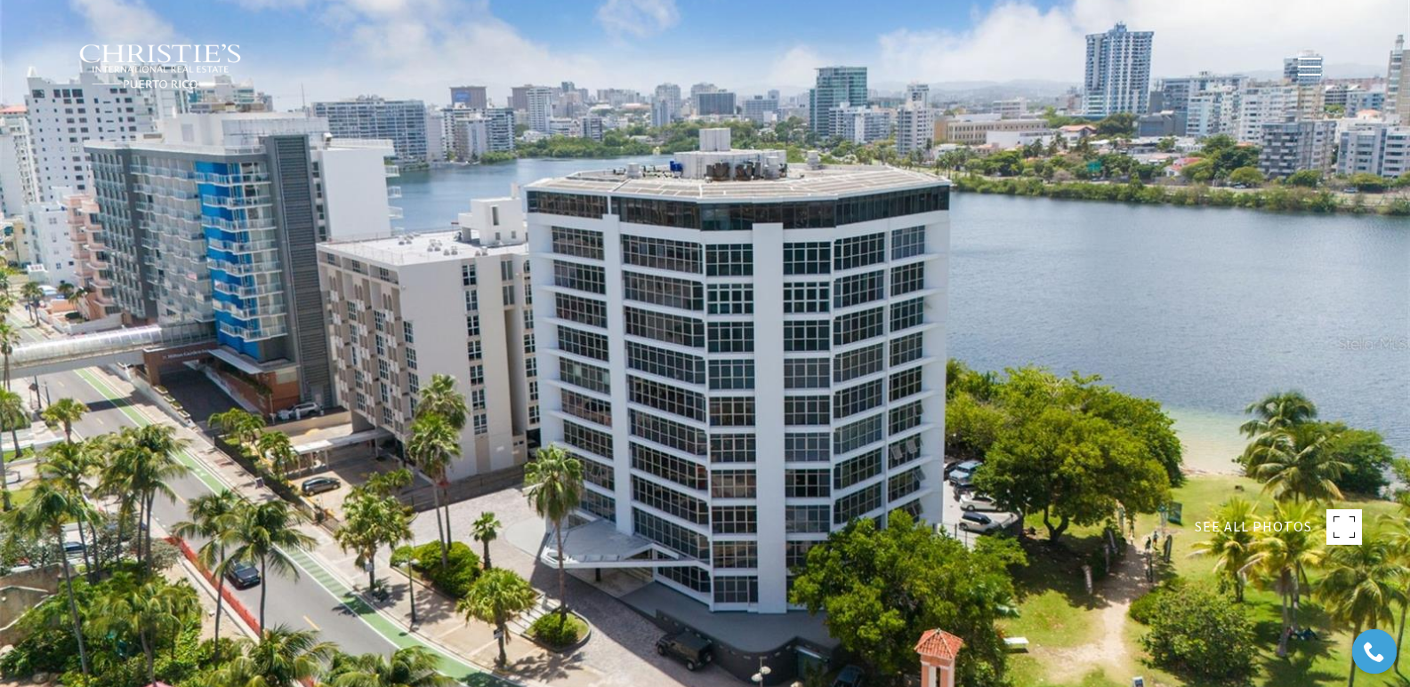
scroll to position [601, 0]
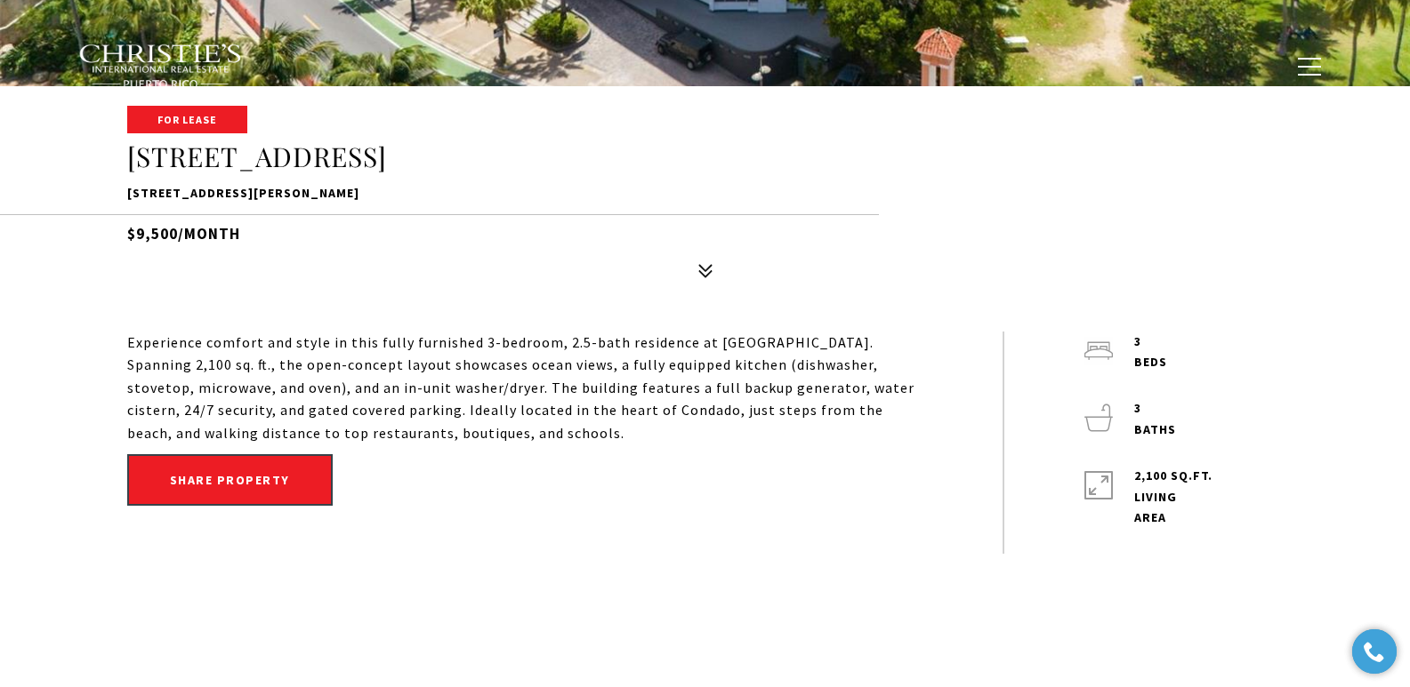
drag, startPoint x: 423, startPoint y: 189, endPoint x: 125, endPoint y: 189, distance: 297.9
click at [125, 189] on div "For Lease [STREET_ADDRESS][PERSON_NAME] $9,500/month" at bounding box center [705, 198] width 1245 height 180
copy p "[STREET_ADDRESS][PERSON_NAME]"
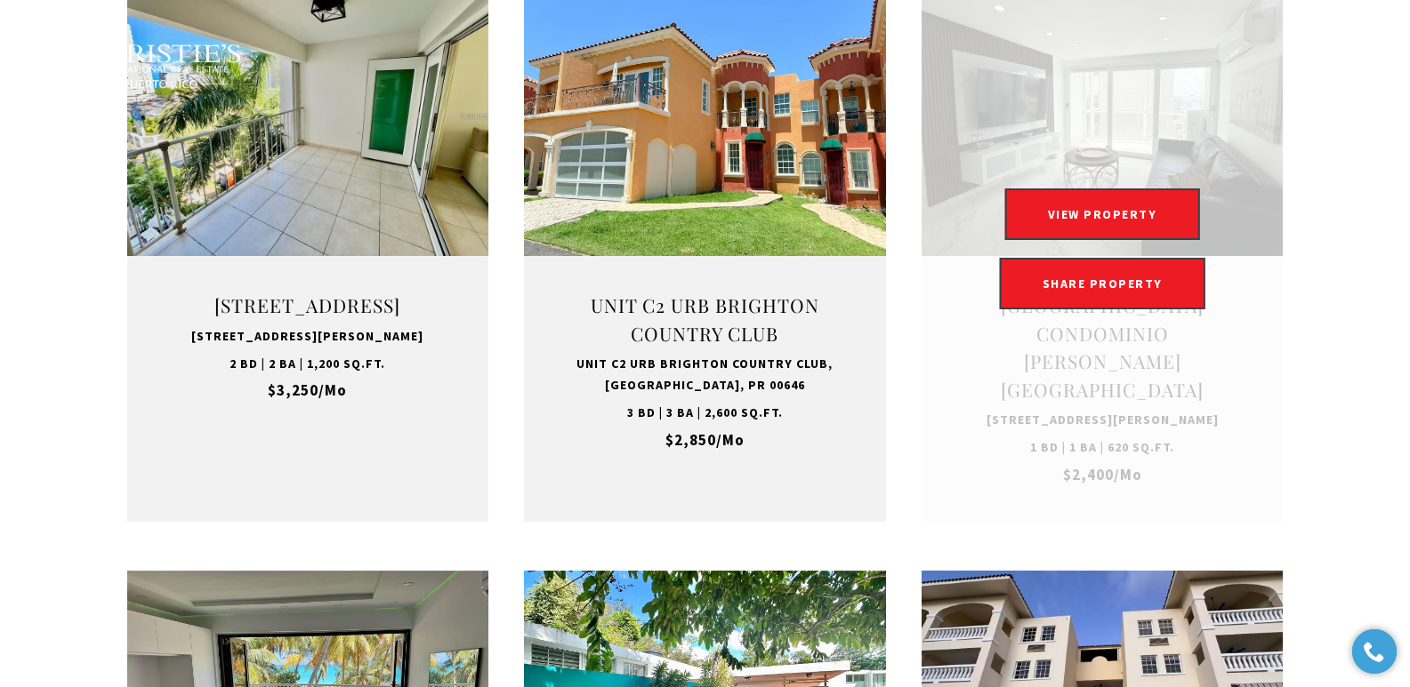
scroll to position [6231, 0]
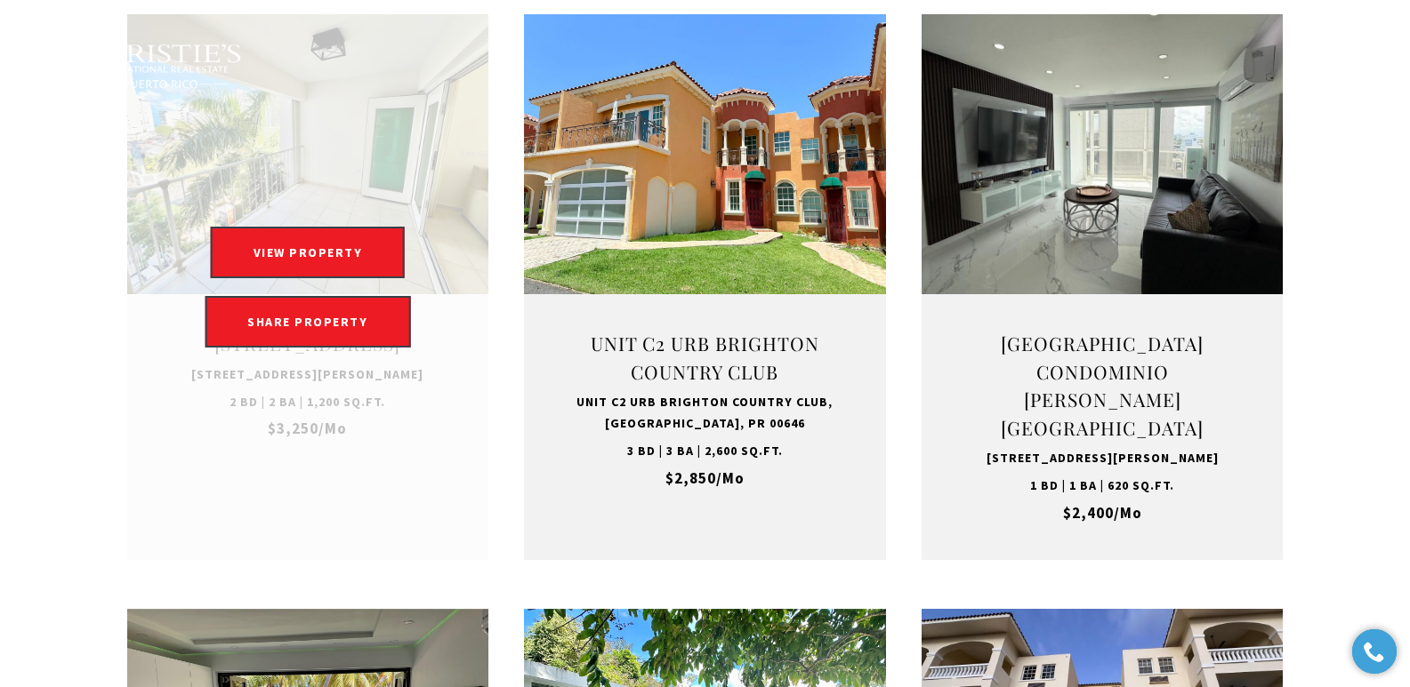
click at [331, 431] on link at bounding box center [308, 286] width 362 height 545
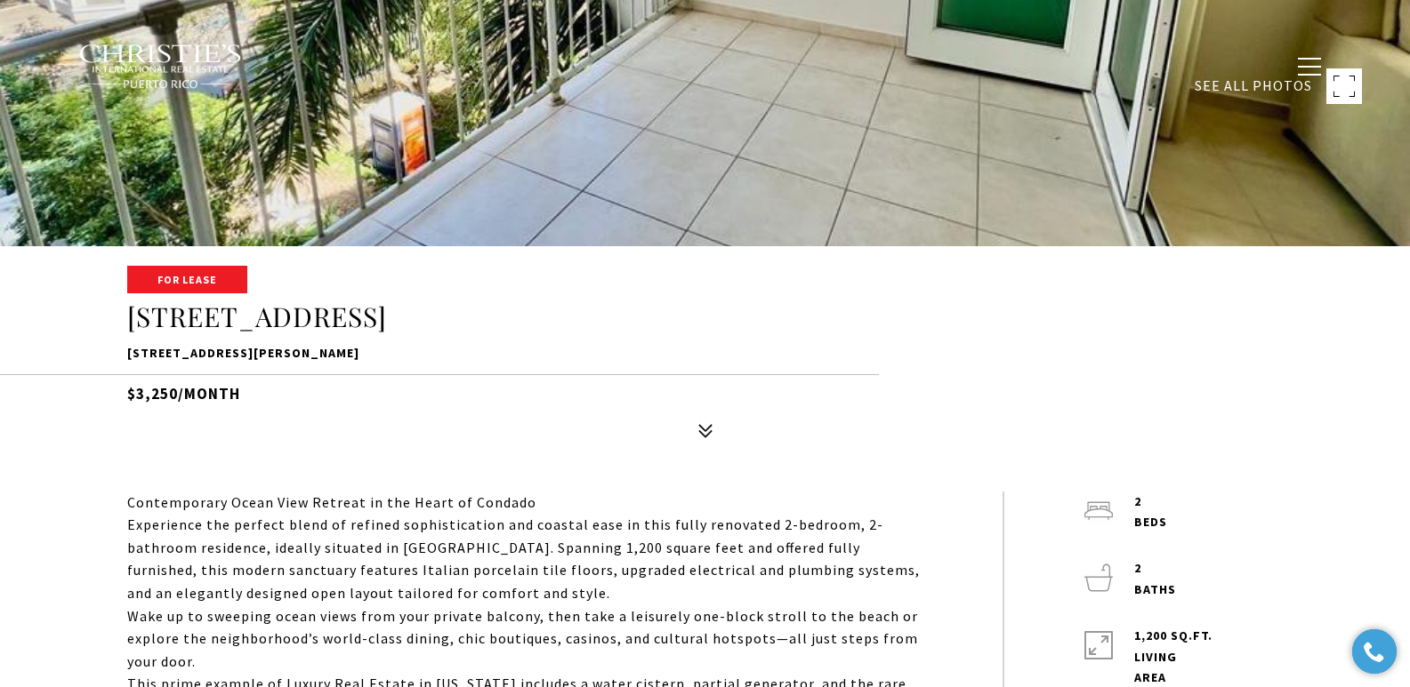
scroll to position [449, 0]
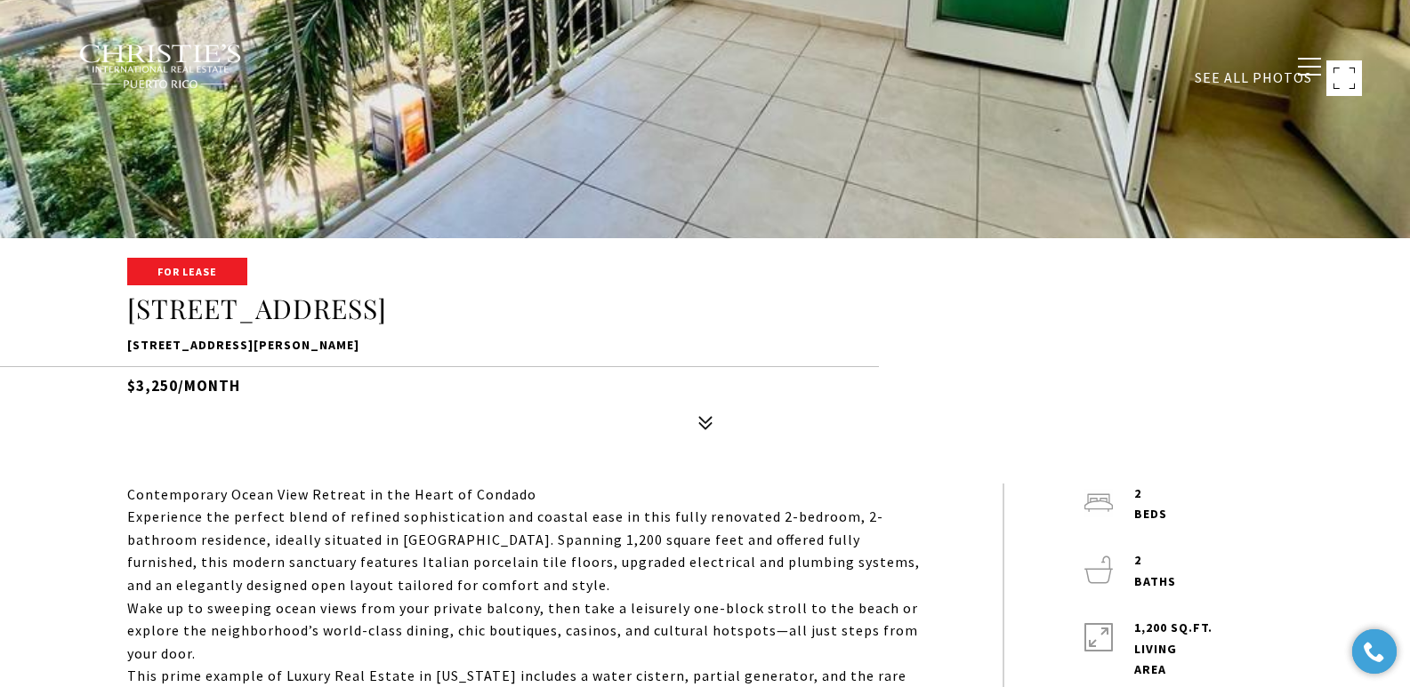
drag, startPoint x: 119, startPoint y: 346, endPoint x: 390, endPoint y: 339, distance: 271.3
click at [390, 339] on div "For Lease [STREET_ADDRESS][PERSON_NAME] $3,250/month" at bounding box center [705, 350] width 1245 height 180
copy p "[STREET_ADDRESS][PERSON_NAME]"
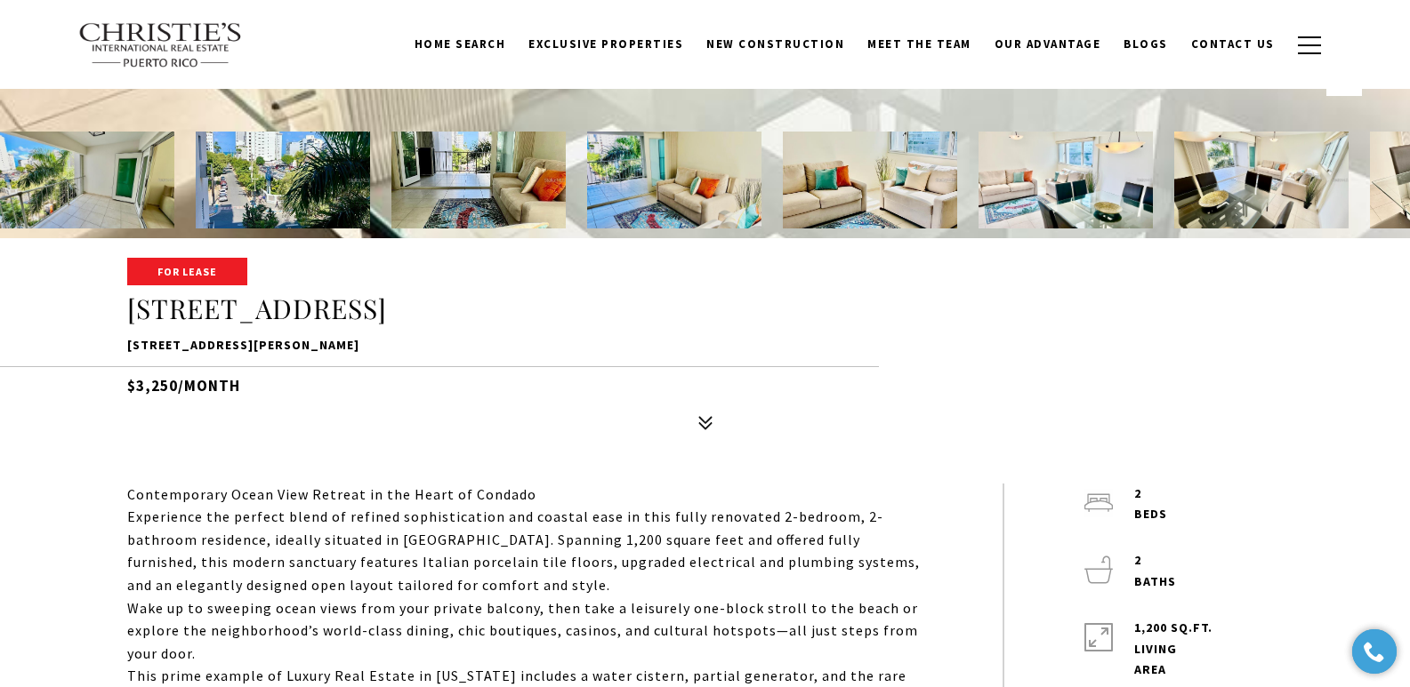
click at [127, 518] on p "Experience the perfect blend of refined sophistication and coastal ease in this…" at bounding box center [524, 551] width 795 height 91
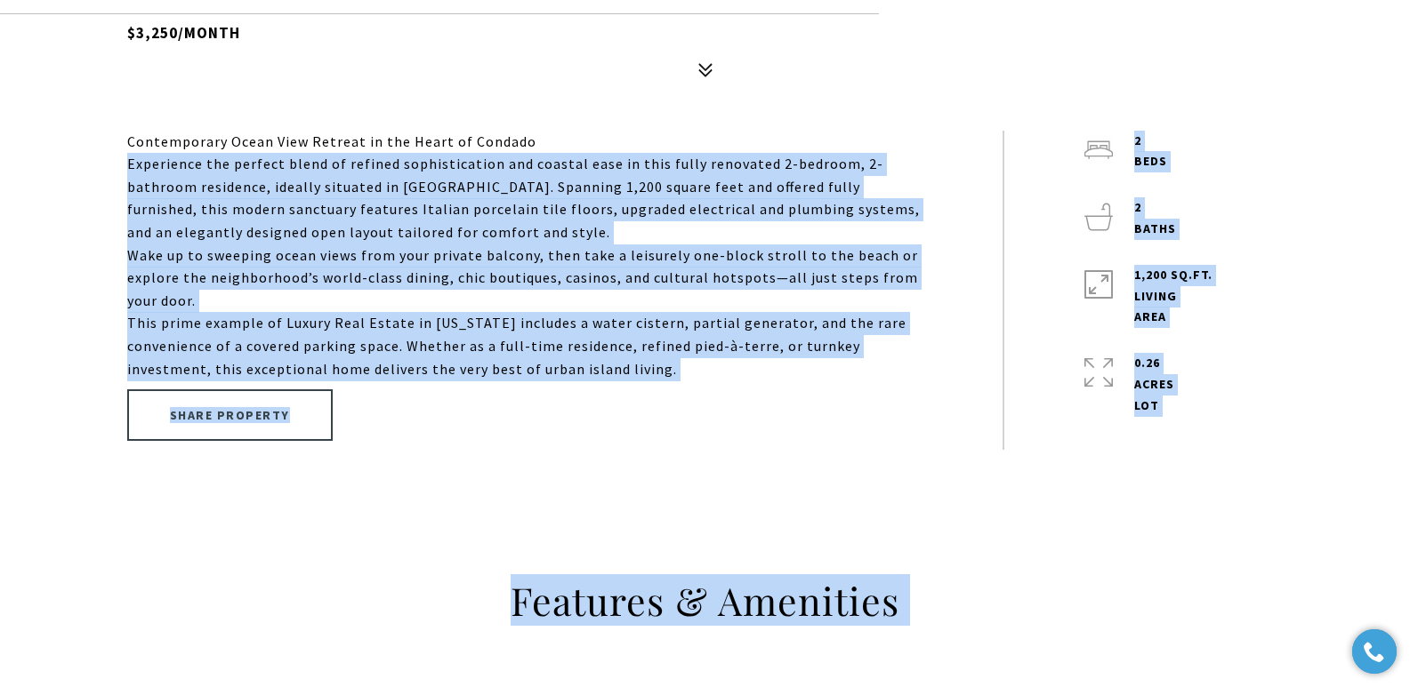
scroll to position [880, 0]
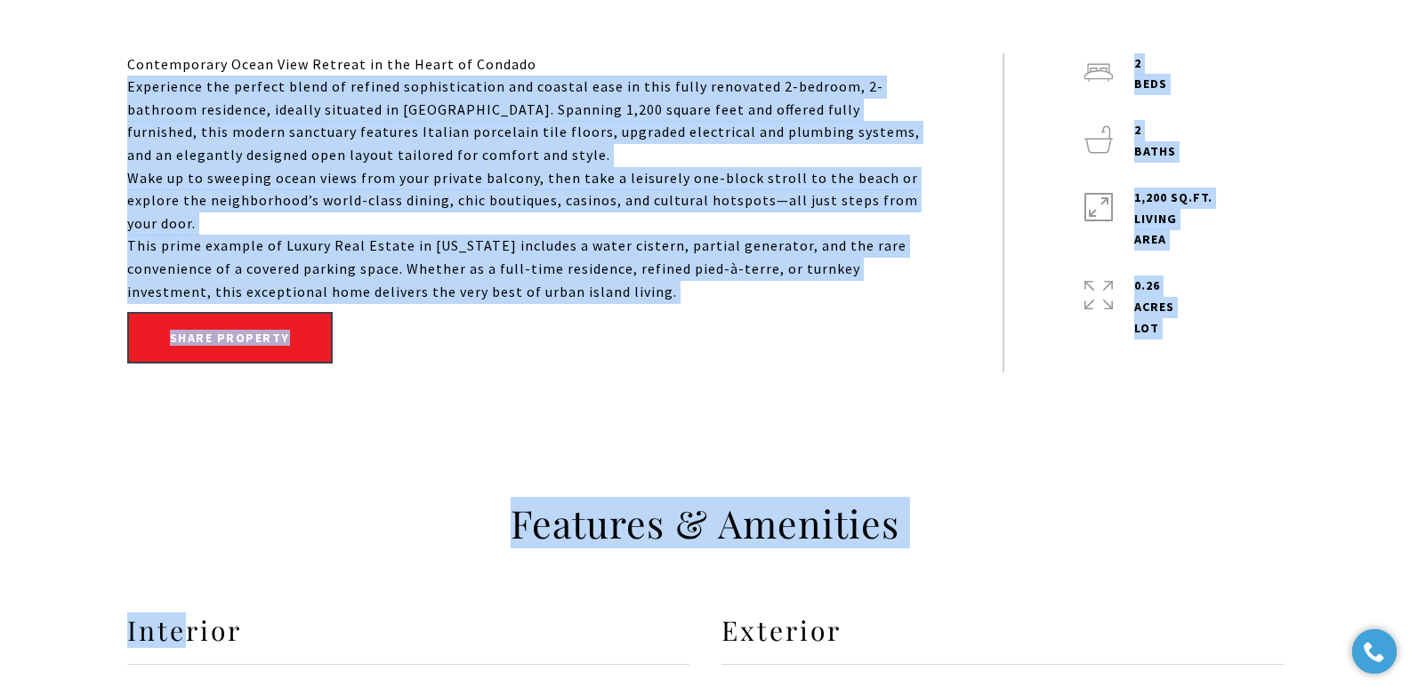
drag, startPoint x: 128, startPoint y: 519, endPoint x: 684, endPoint y: 292, distance: 600.6
click at [684, 292] on div "Contemporary Ocean View Retreat in the Heart of Condado Experience the perfect …" at bounding box center [524, 178] width 795 height 251
copy div "Experience the perfect blend of refined sophistication and coastal ease in this…"
click at [555, 169] on p "Wake up to sweeping ocean views from your private balcony, then take a leisurel…" at bounding box center [524, 201] width 795 height 68
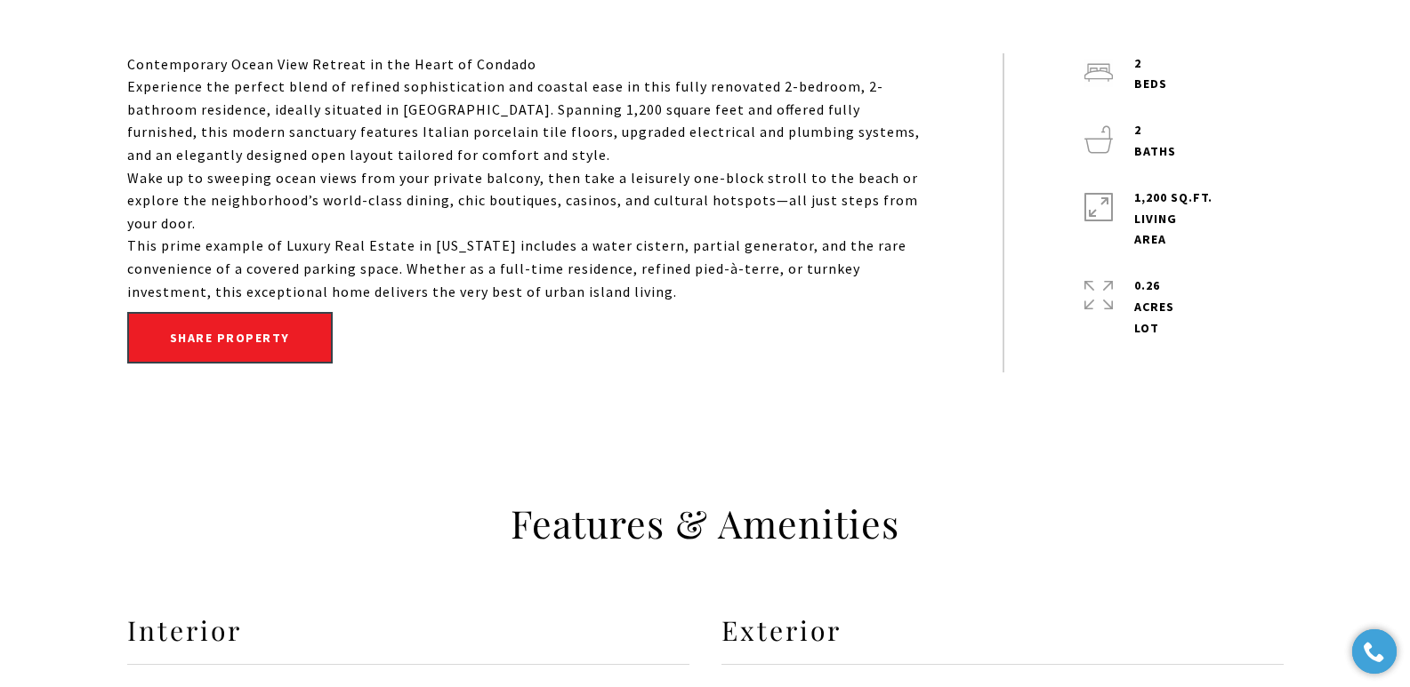
scroll to position [278, 0]
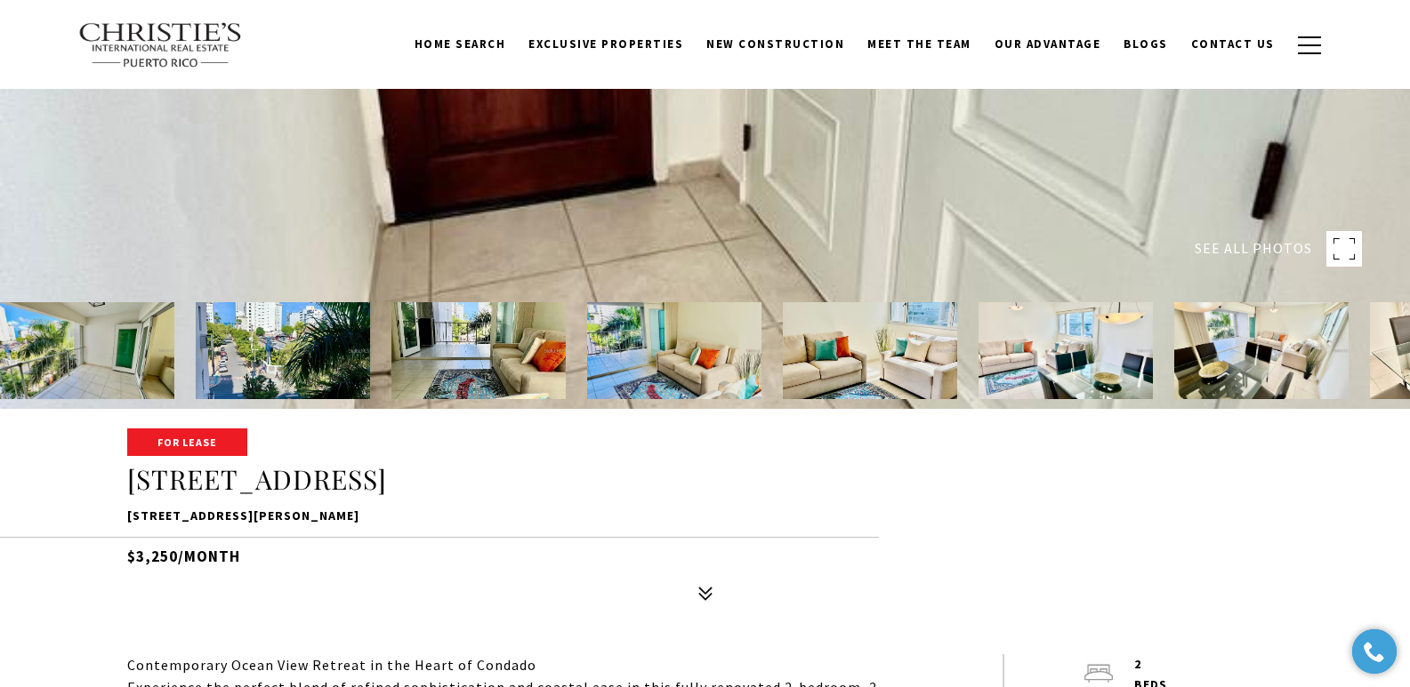
scroll to position [880, 0]
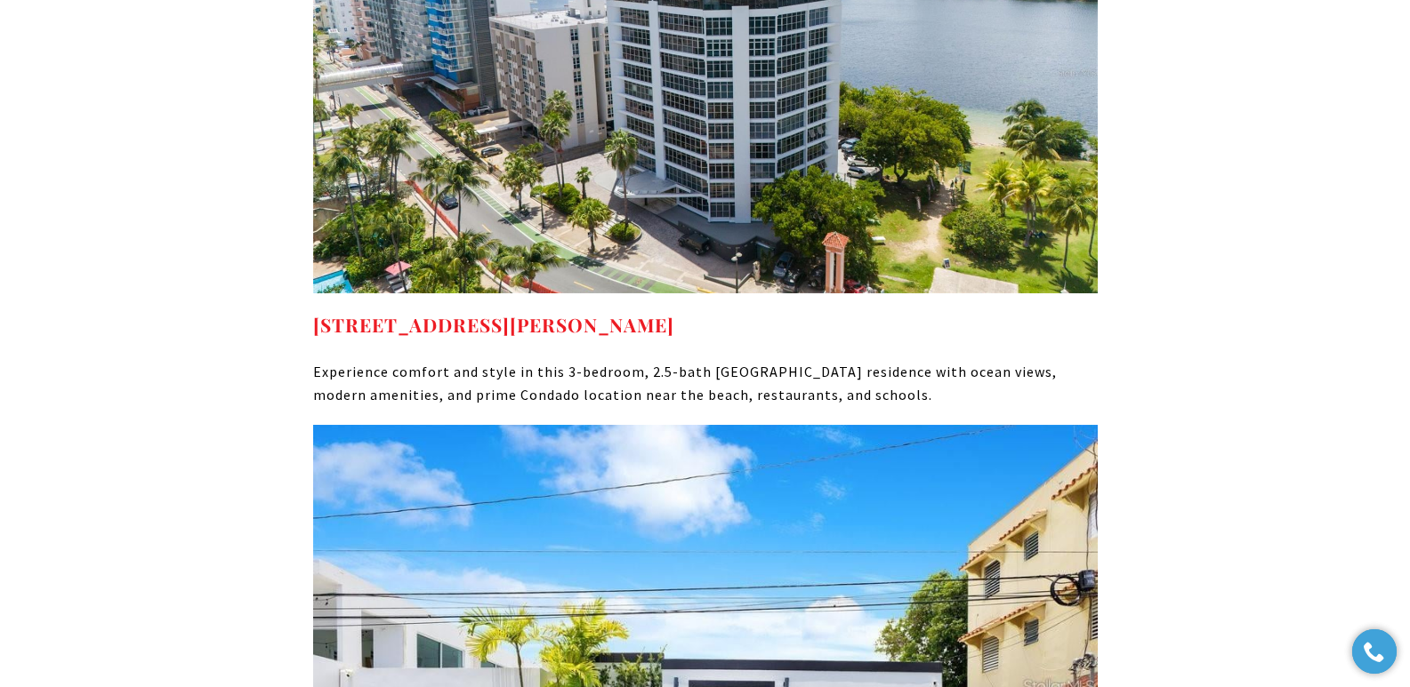
scroll to position [12423, 0]
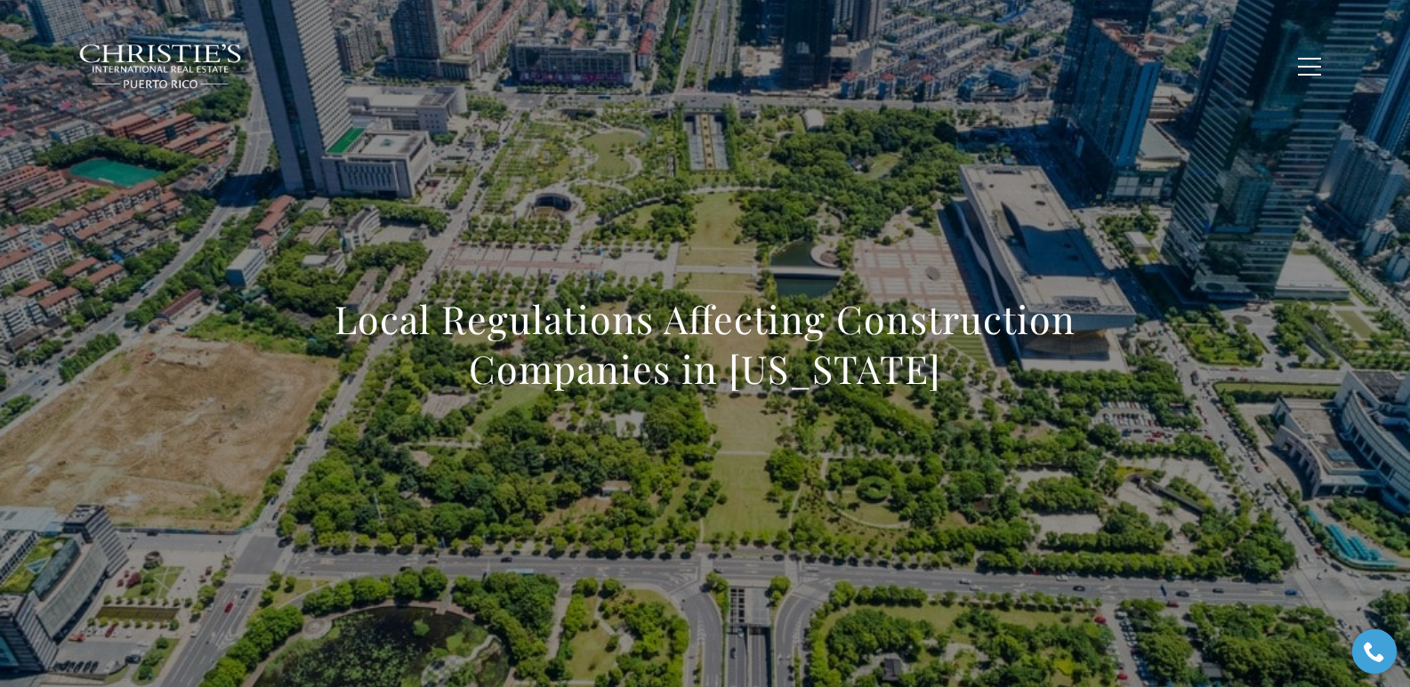
drag, startPoint x: 293, startPoint y: 333, endPoint x: 929, endPoint y: 369, distance: 636.8
click at [915, 369] on div "Local Regulations Affecting Construction Companies in [US_STATE]" at bounding box center [705, 356] width 1245 height 534
click at [395, 218] on div "Local Regulations Affecting Construction Companies in [US_STATE]" at bounding box center [705, 356] width 1245 height 534
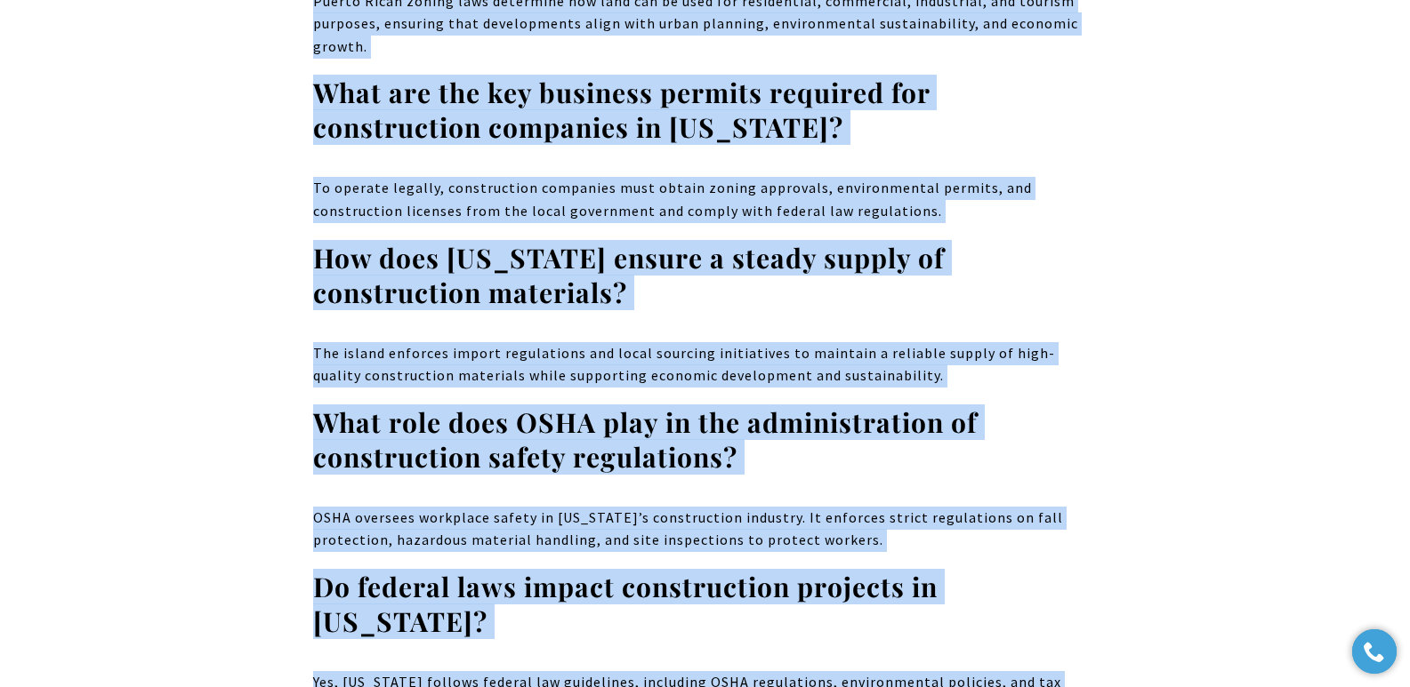
scroll to position [11597, 0]
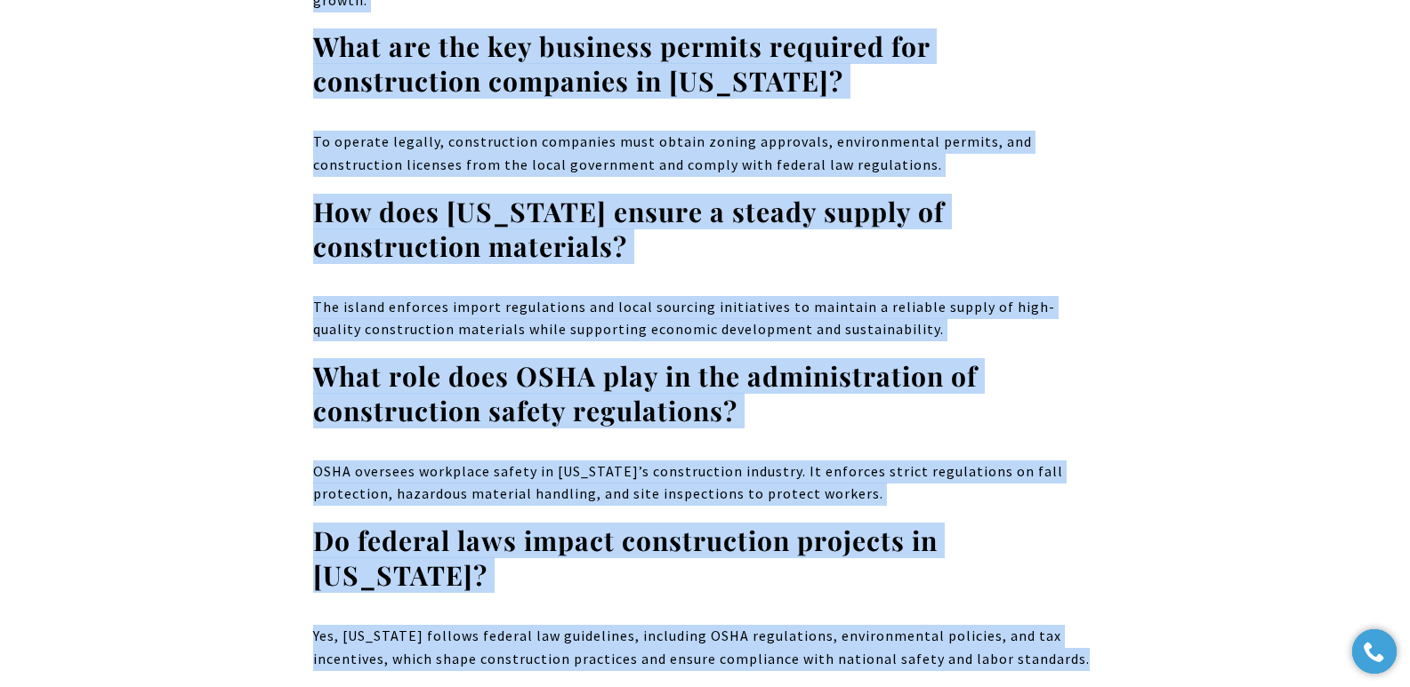
drag, startPoint x: 338, startPoint y: 316, endPoint x: 1095, endPoint y: 525, distance: 785.1
copy body "Local Regulations Affecting Construction Companies in Puerto Rico Puerto Rico’s…"
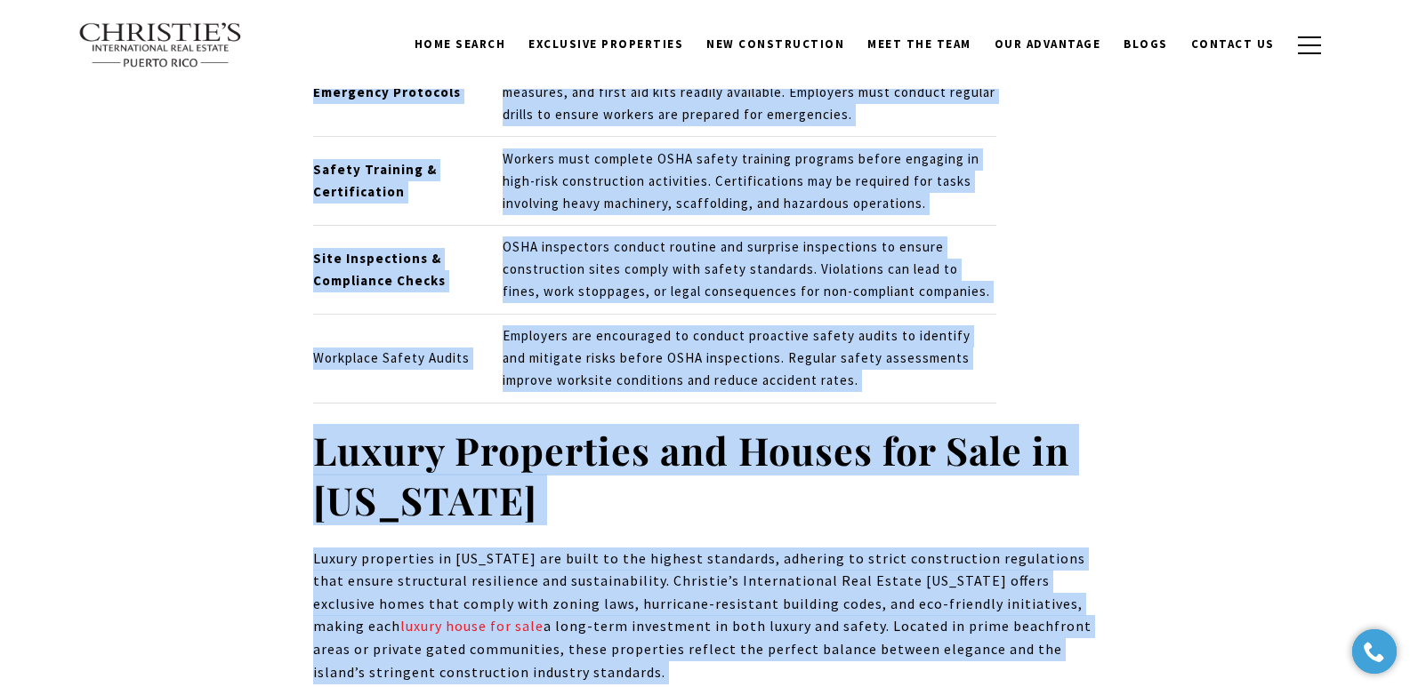
scroll to position [0, 0]
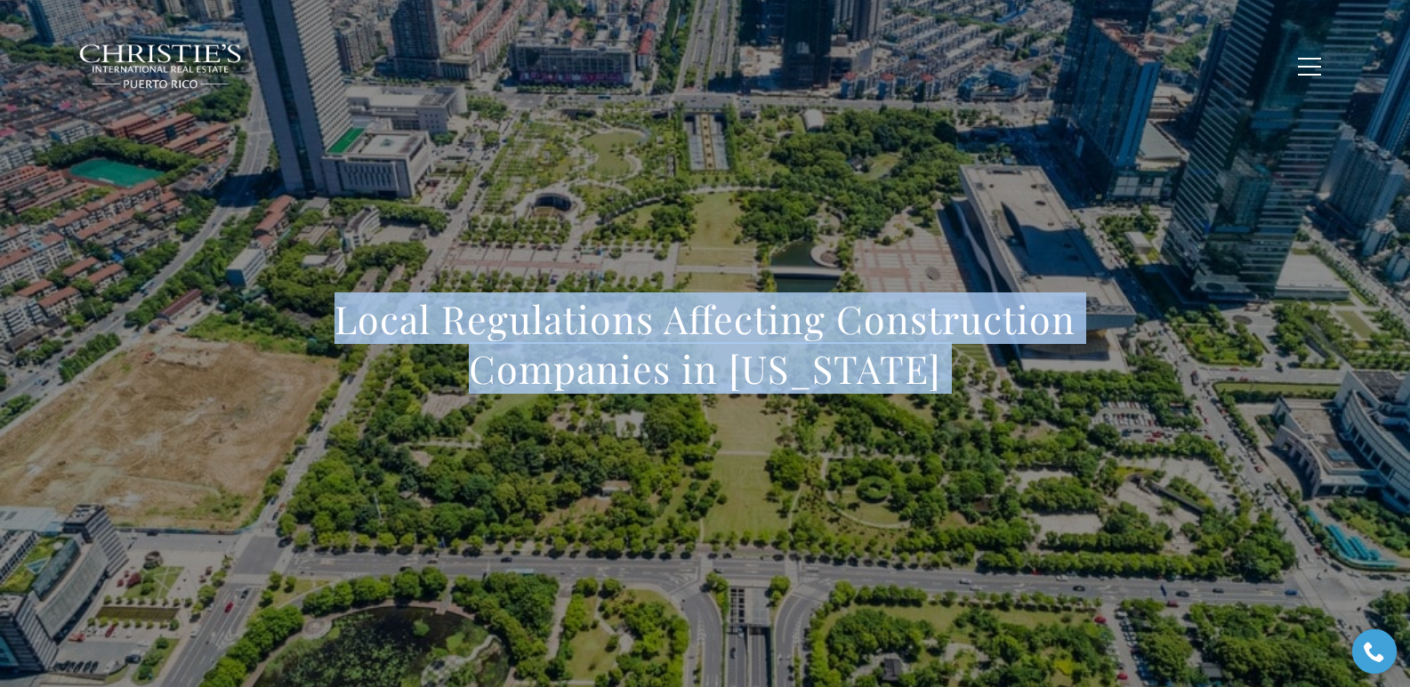
click at [513, 366] on h1 "Local Regulations Affecting Construction Companies in Puerto Rico" at bounding box center [705, 344] width 784 height 100
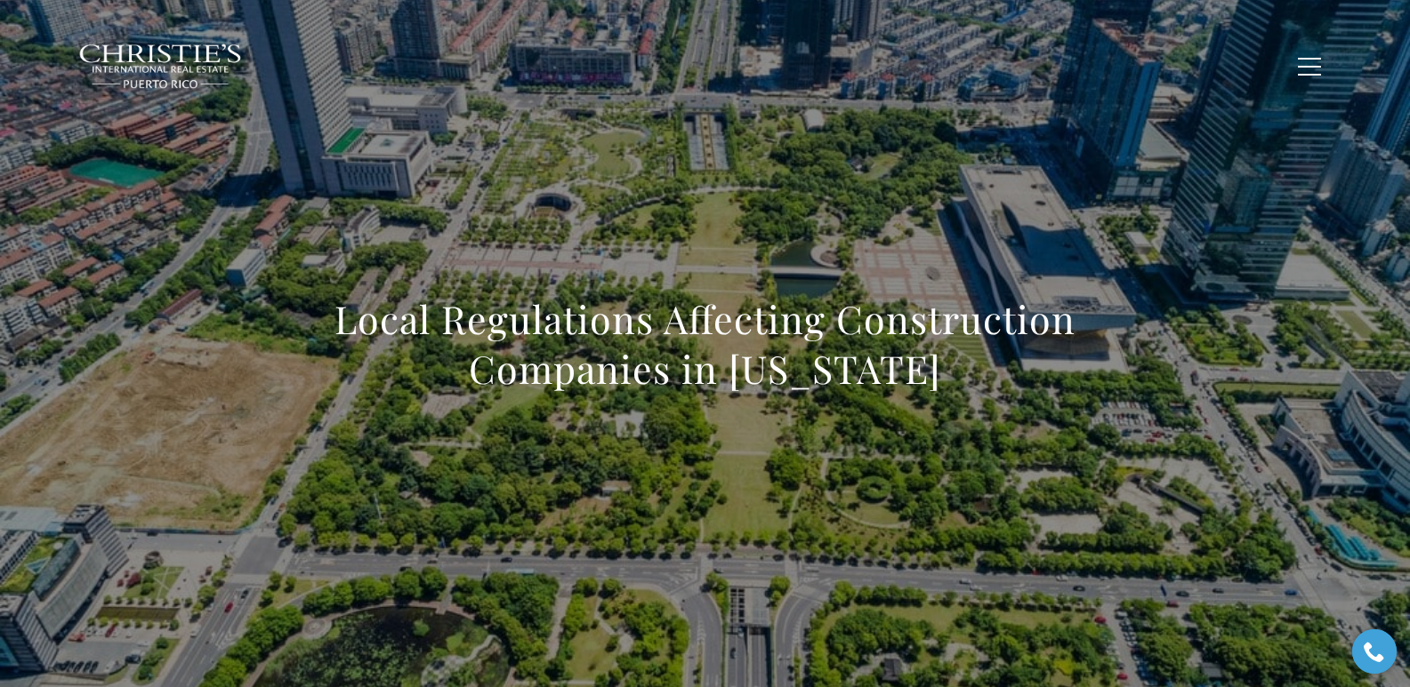
drag, startPoint x: 334, startPoint y: 325, endPoint x: 1056, endPoint y: 359, distance: 722.1
click at [915, 359] on h1 "Local Regulations Affecting Construction Companies in Puerto Rico" at bounding box center [705, 344] width 784 height 100
copy h1 "Local Regulations Affecting Construction Companies in Puerto Rico"
click at [631, 170] on div "Local Regulations Affecting Construction Companies in Puerto Rico" at bounding box center [705, 356] width 1245 height 534
drag, startPoint x: 308, startPoint y: 317, endPoint x: 1153, endPoint y: 446, distance: 854.5
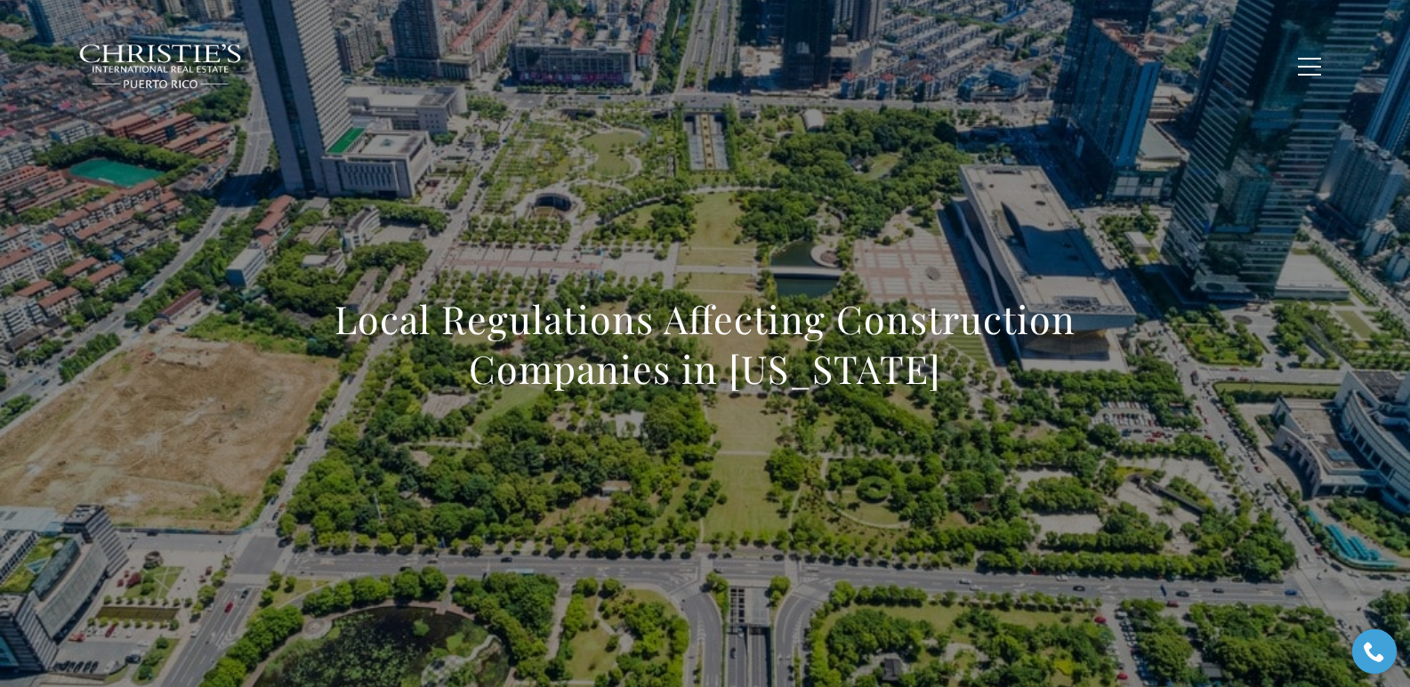
click at [915, 446] on div "Local Regulations Affecting Construction Companies in Puerto Rico" at bounding box center [705, 356] width 1245 height 534
copy h1 "Local Regulations Affecting Construction Companies in Puerto Rico"
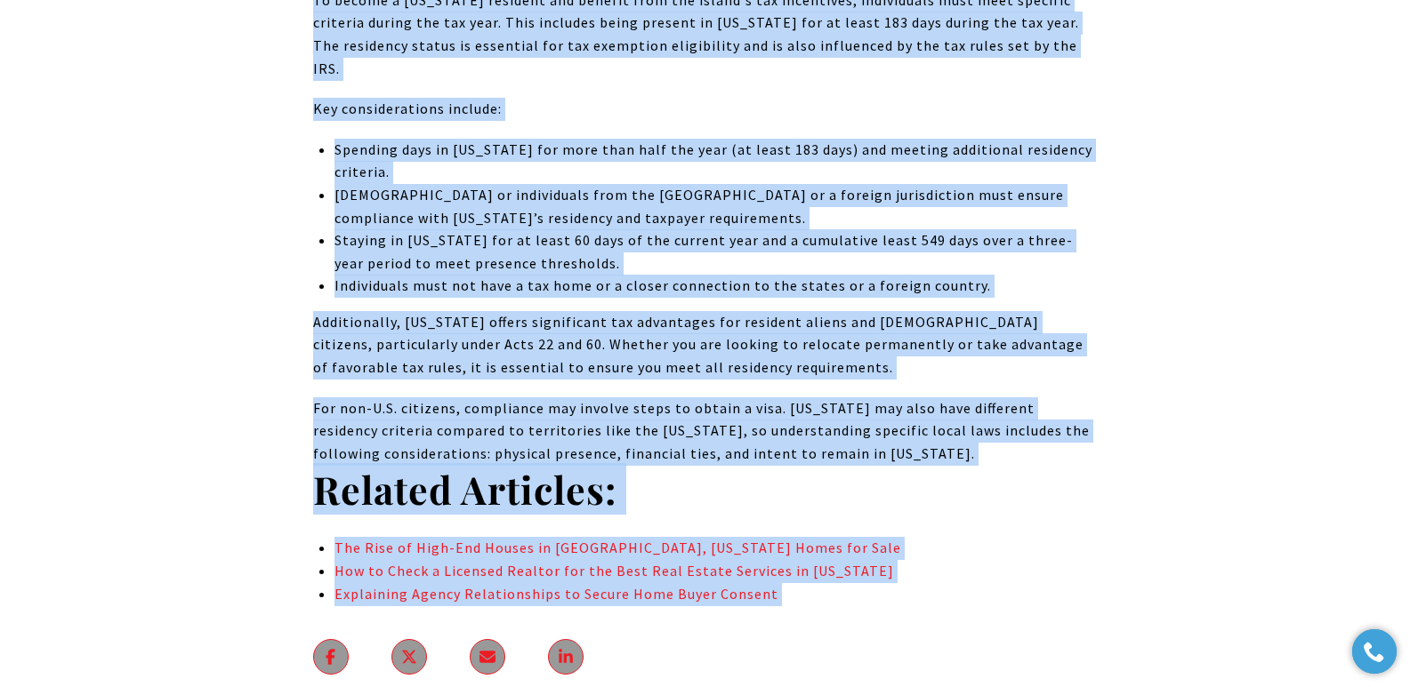
scroll to position [11728, 0]
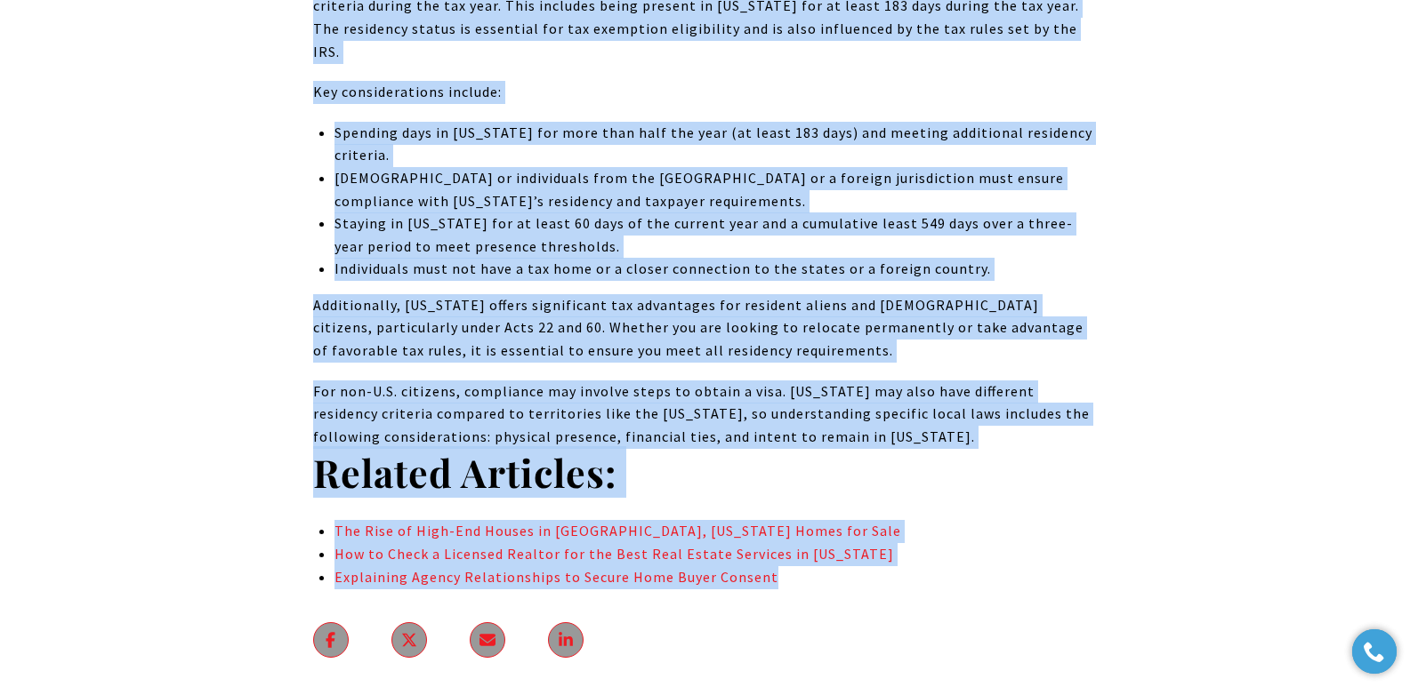
drag, startPoint x: 370, startPoint y: 300, endPoint x: 869, endPoint y: 468, distance: 526.4
copy body "The Most Common Mistakes When Applying for Residency in [US_STATE] Applying for…"
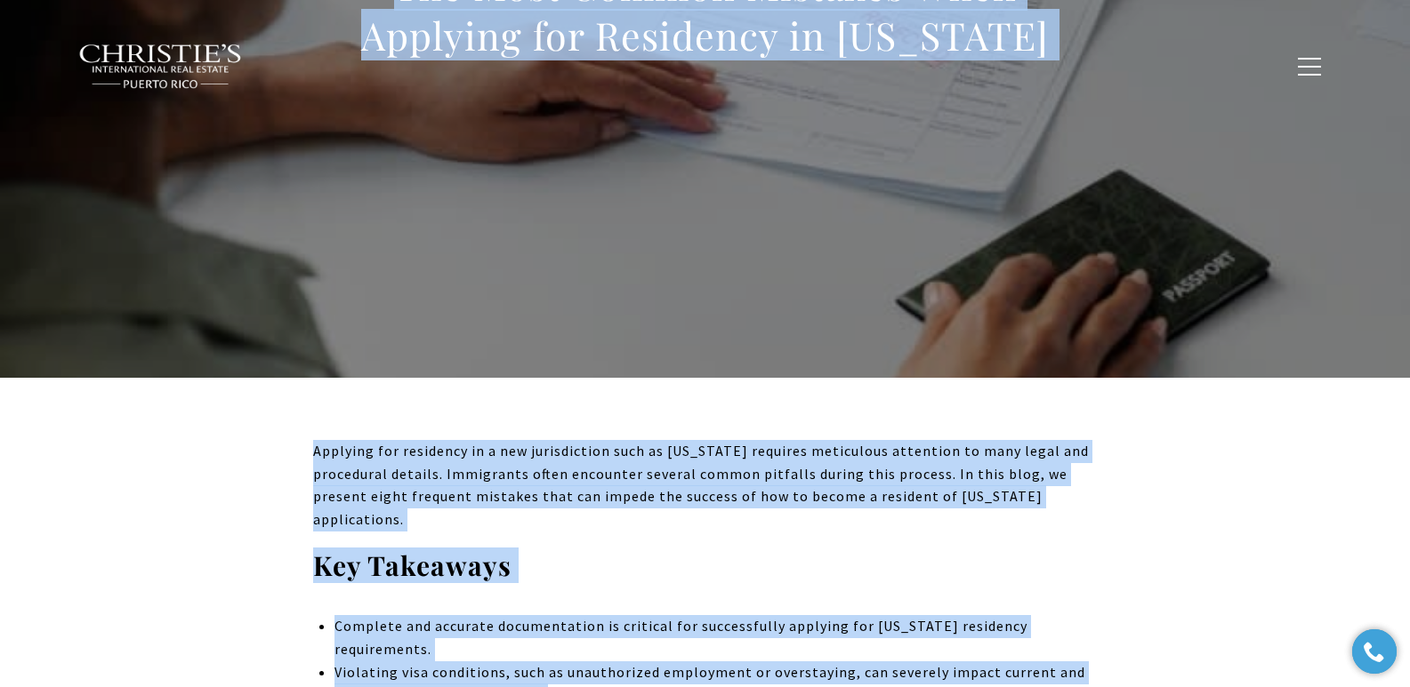
scroll to position [0, 0]
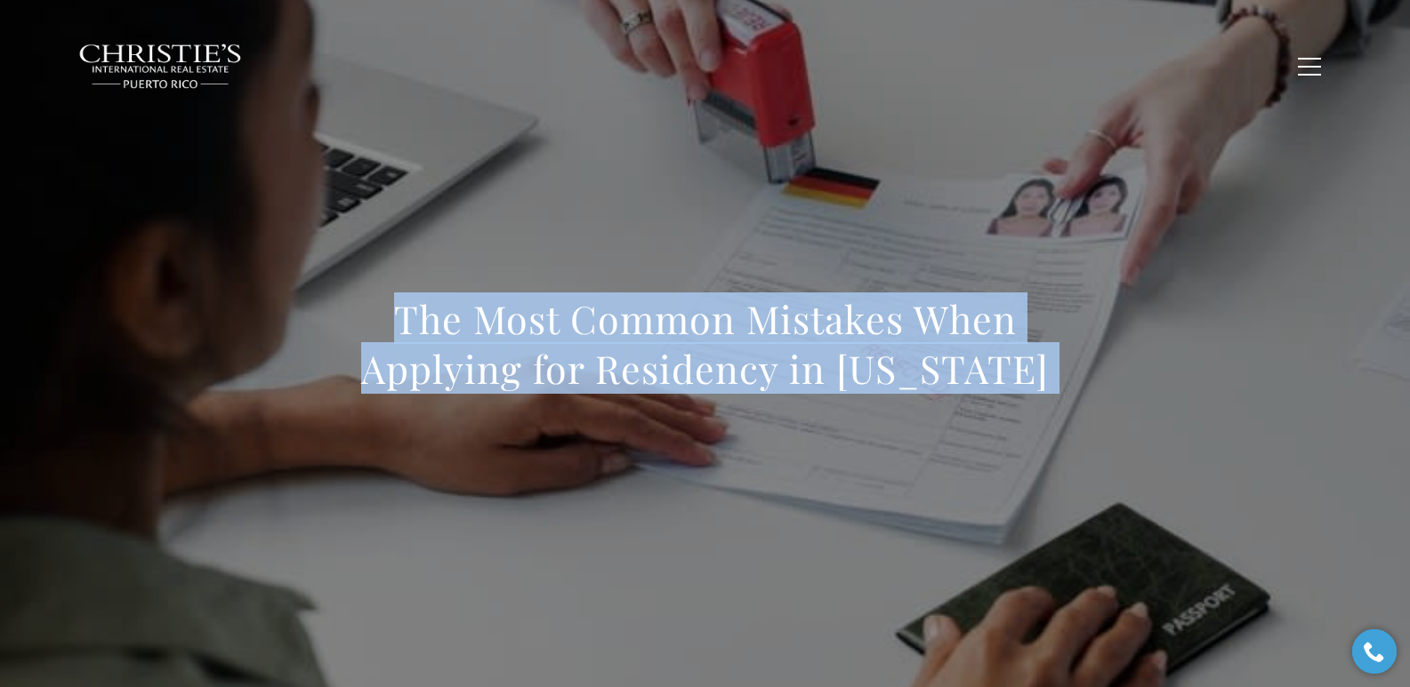
click at [446, 327] on h1 "The Most Common Mistakes When Applying for Residency in Puerto Rico" at bounding box center [705, 344] width 784 height 100
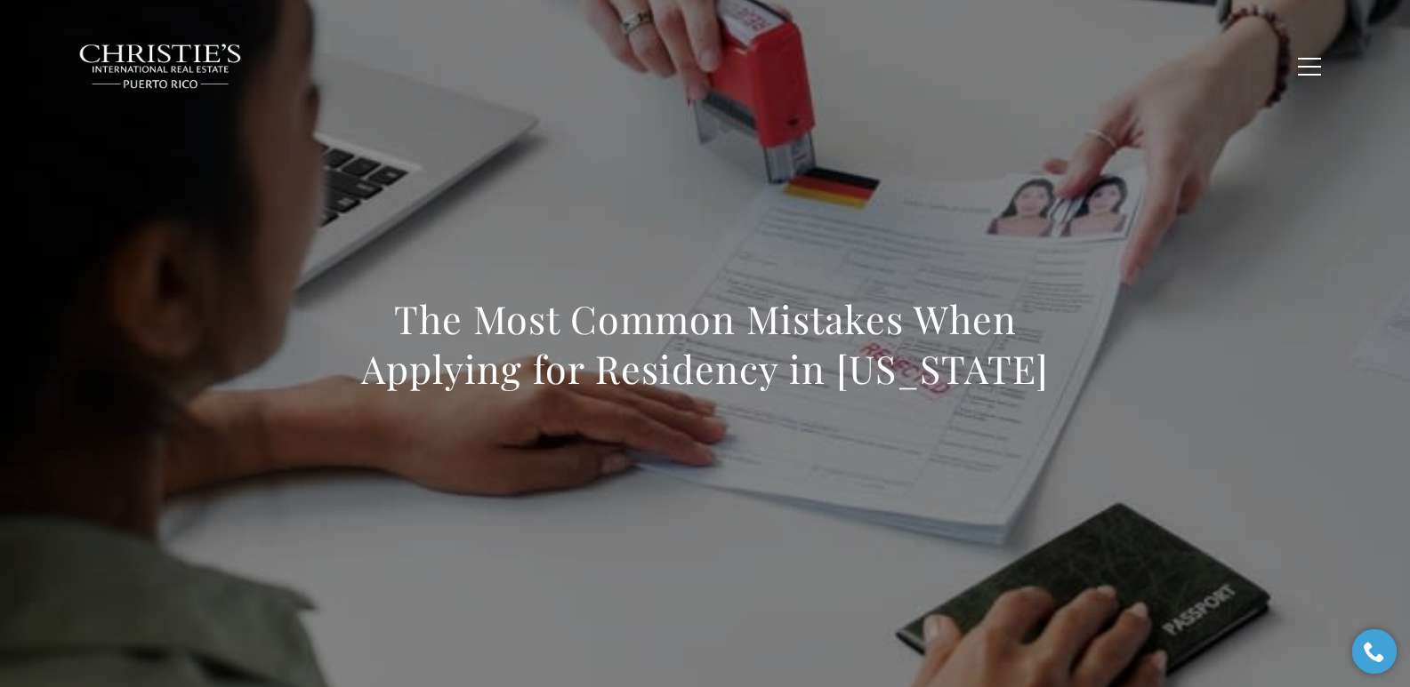
drag, startPoint x: 397, startPoint y: 316, endPoint x: 1061, endPoint y: 390, distance: 668.5
click at [915, 390] on h1 "The Most Common Mistakes When Applying for Residency in Puerto Rico" at bounding box center [705, 344] width 784 height 100
copy h1 "The Most Common Mistakes When Applying for Residency in Puerto Rico"
click at [407, 314] on h1 "The Most Common Mistakes When Applying for Residency in Puerto Rico" at bounding box center [705, 344] width 784 height 100
click at [395, 319] on h1 "The Most Common Mistakes When Applying for Residency in Puerto Rico" at bounding box center [705, 344] width 784 height 100
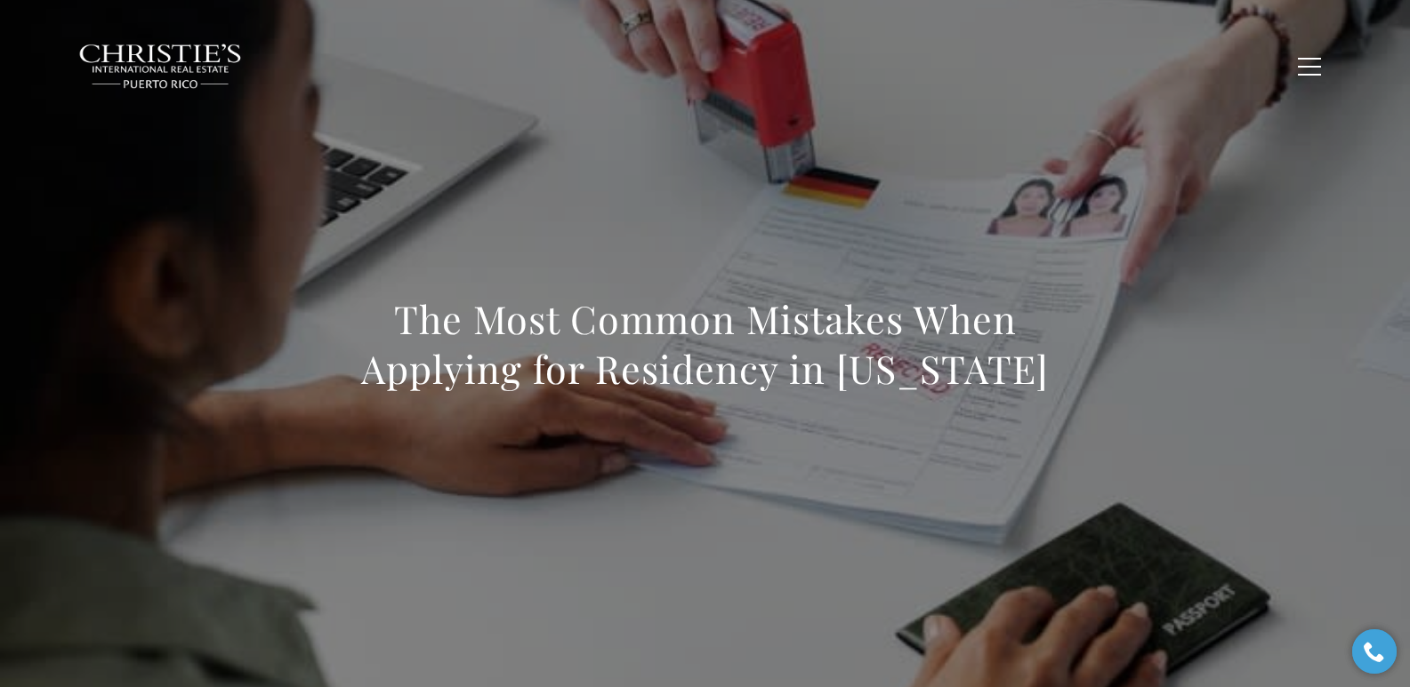
drag, startPoint x: 396, startPoint y: 319, endPoint x: 1077, endPoint y: 377, distance: 683.7
click at [915, 377] on h1 "The Most Common Mistakes When Applying for Residency in Puerto Rico" at bounding box center [705, 344] width 784 height 100
copy h1 "The Most Common Mistakes When Applying for Residency in Puerto Rico"
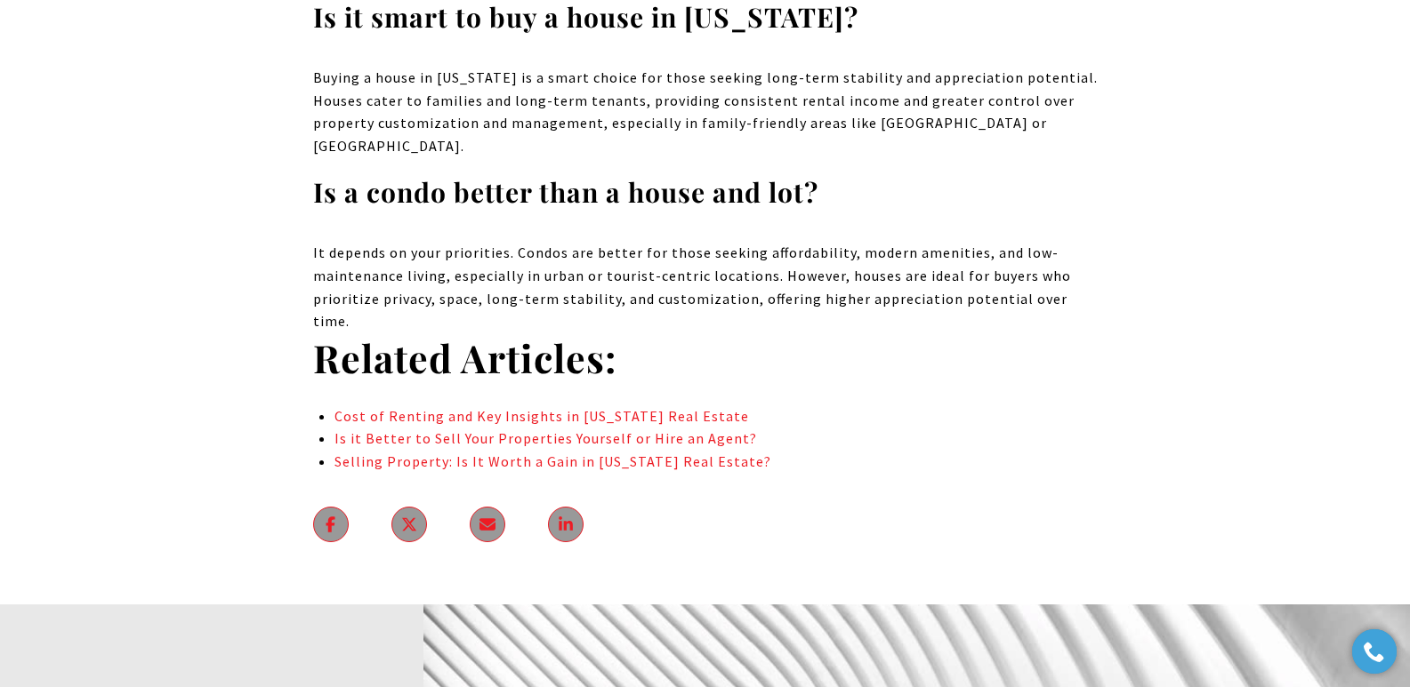
scroll to position [10729, 0]
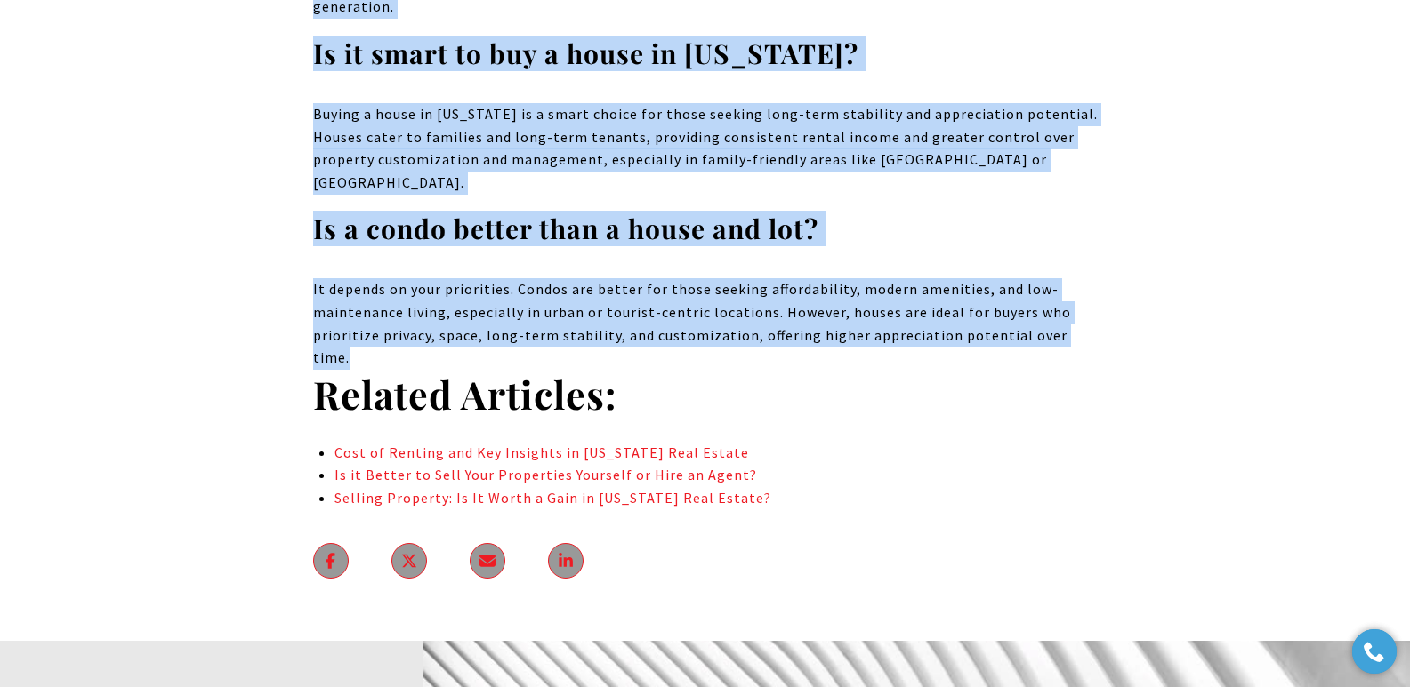
drag, startPoint x: 336, startPoint y: 325, endPoint x: 1138, endPoint y: 223, distance: 808.6
copy body "Choosing Between Condominiums and Houses in [US_STATE] Deciding whether to rent…"
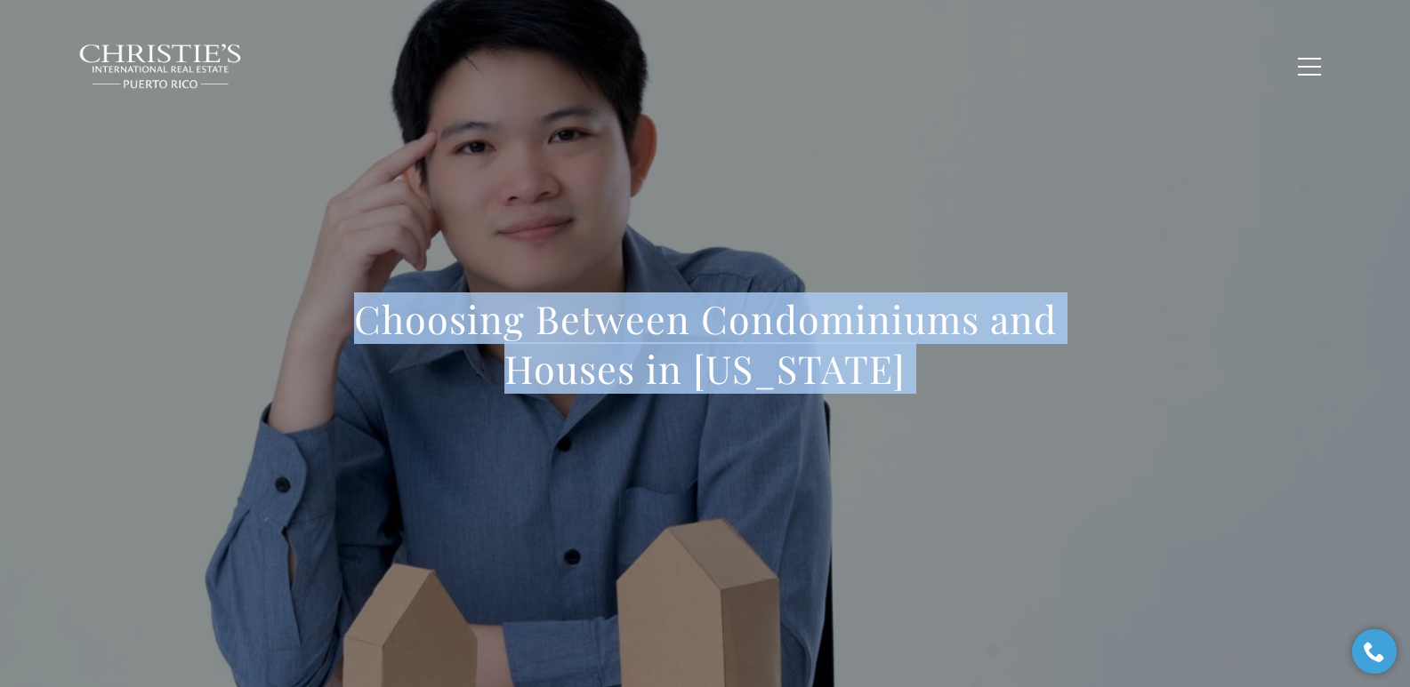
click at [479, 368] on h1 "Choosing Between Condominiums and Houses in [US_STATE]" at bounding box center [705, 344] width 784 height 100
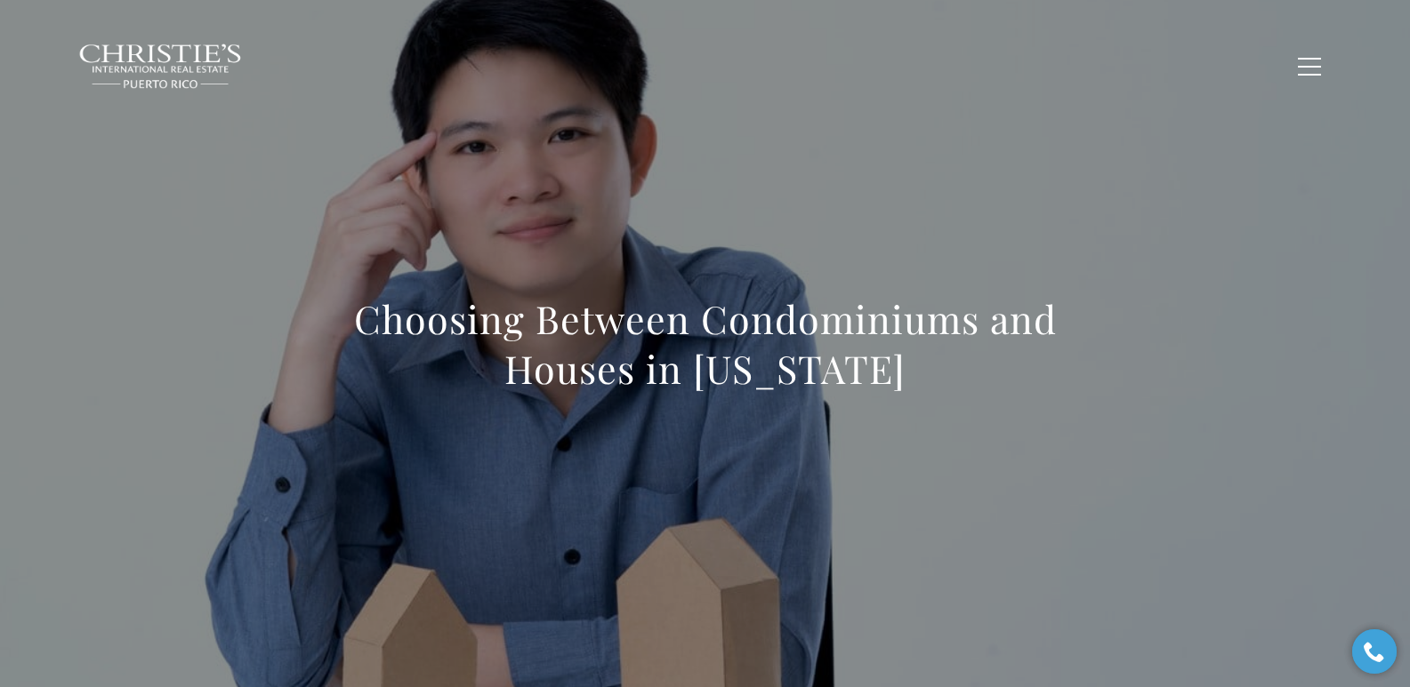
drag, startPoint x: 354, startPoint y: 325, endPoint x: 997, endPoint y: 380, distance: 645.3
click at [915, 380] on h1 "Choosing Between Condominiums and Houses in [US_STATE]" at bounding box center [705, 344] width 784 height 100
copy h1 "Choosing Between Condominiums and Houses in [US_STATE]"
click at [915, 436] on div "Choosing Between Condominiums and Houses in [US_STATE]" at bounding box center [705, 356] width 1245 height 534
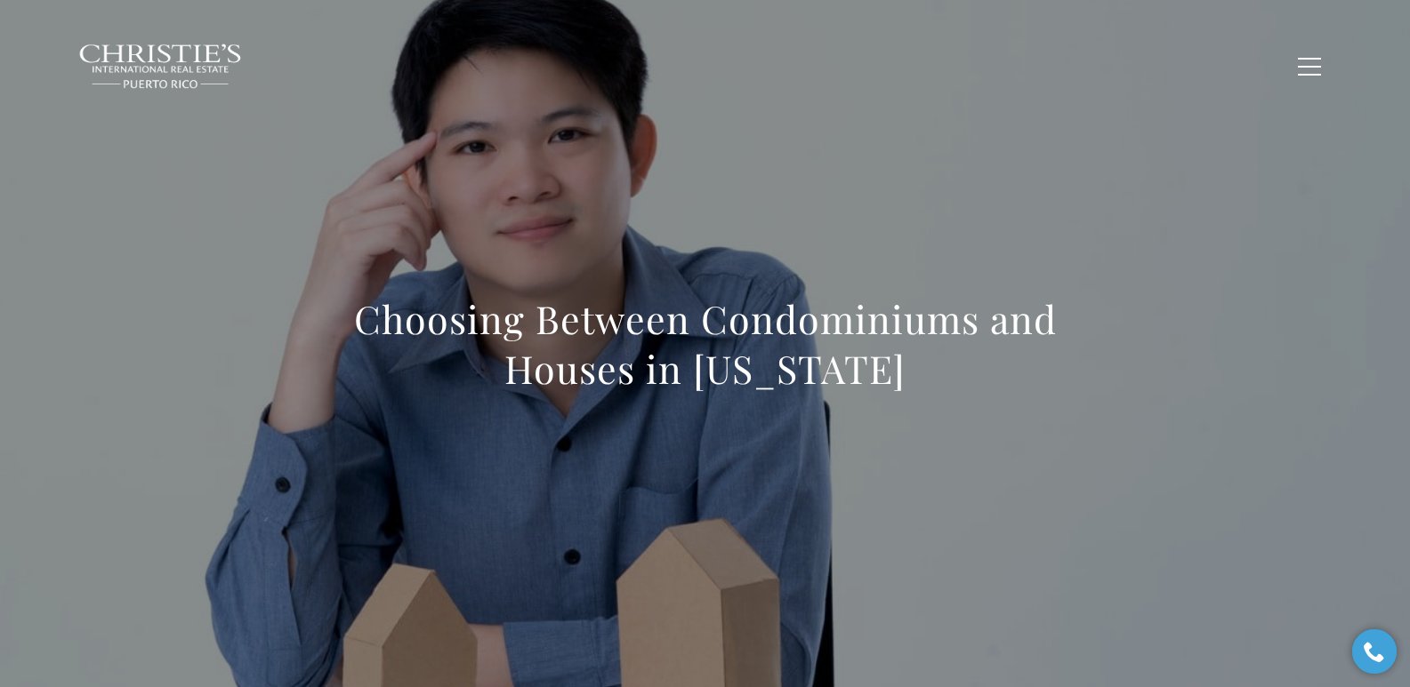
click at [847, 193] on div "Choosing Between Condominiums and Houses in [US_STATE]" at bounding box center [705, 356] width 1245 height 534
drag, startPoint x: 339, startPoint y: 326, endPoint x: 1048, endPoint y: 384, distance: 711.1
click at [915, 384] on h1 "Choosing Between Condominiums and Houses in [US_STATE]" at bounding box center [705, 344] width 784 height 100
copy h1 "Choosing Between Condominiums and Houses in [US_STATE]"
